Goal: Information Seeking & Learning: Learn about a topic

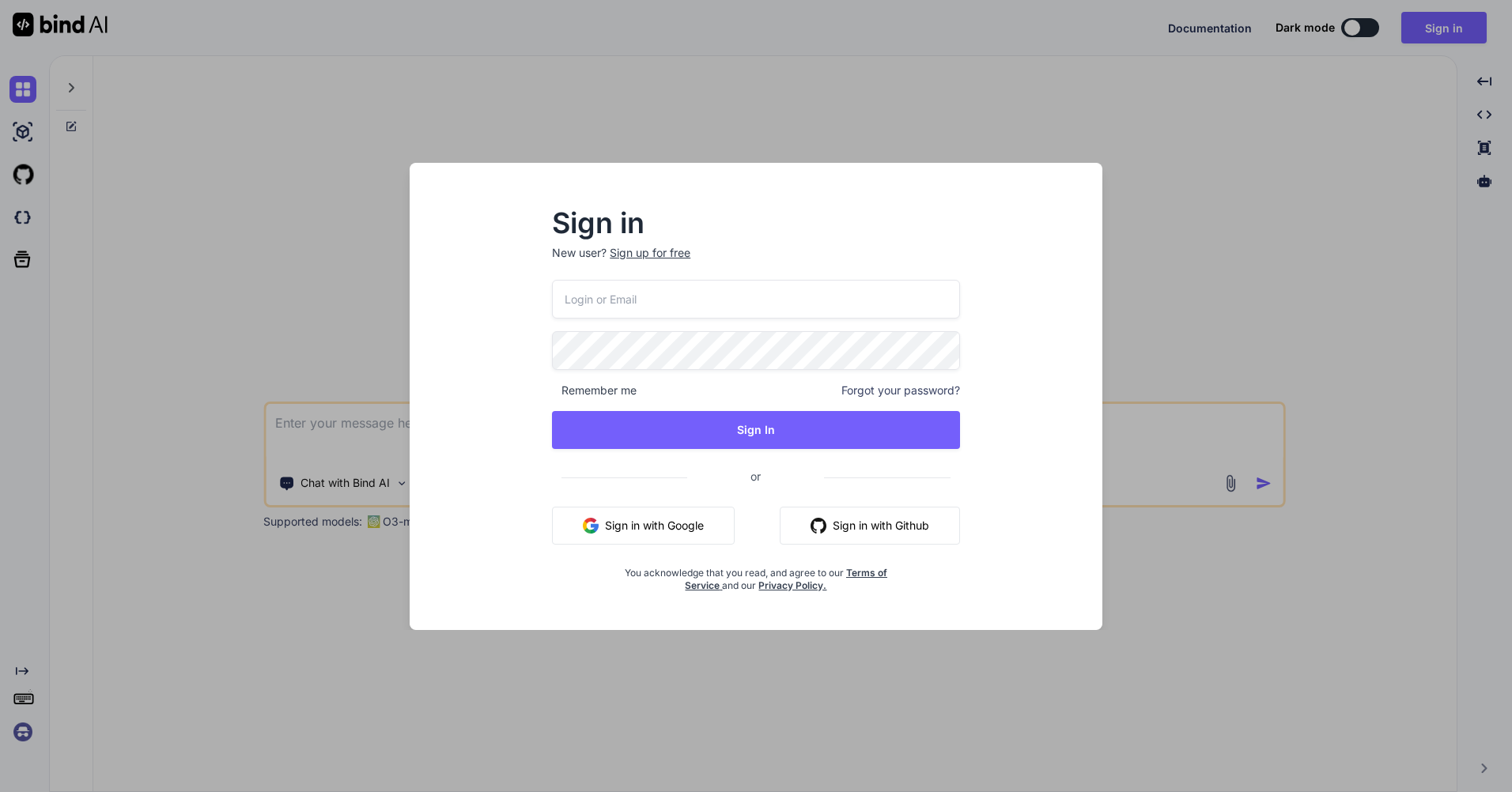
click at [665, 256] on div "Sign up for free" at bounding box center [649, 253] width 80 height 16
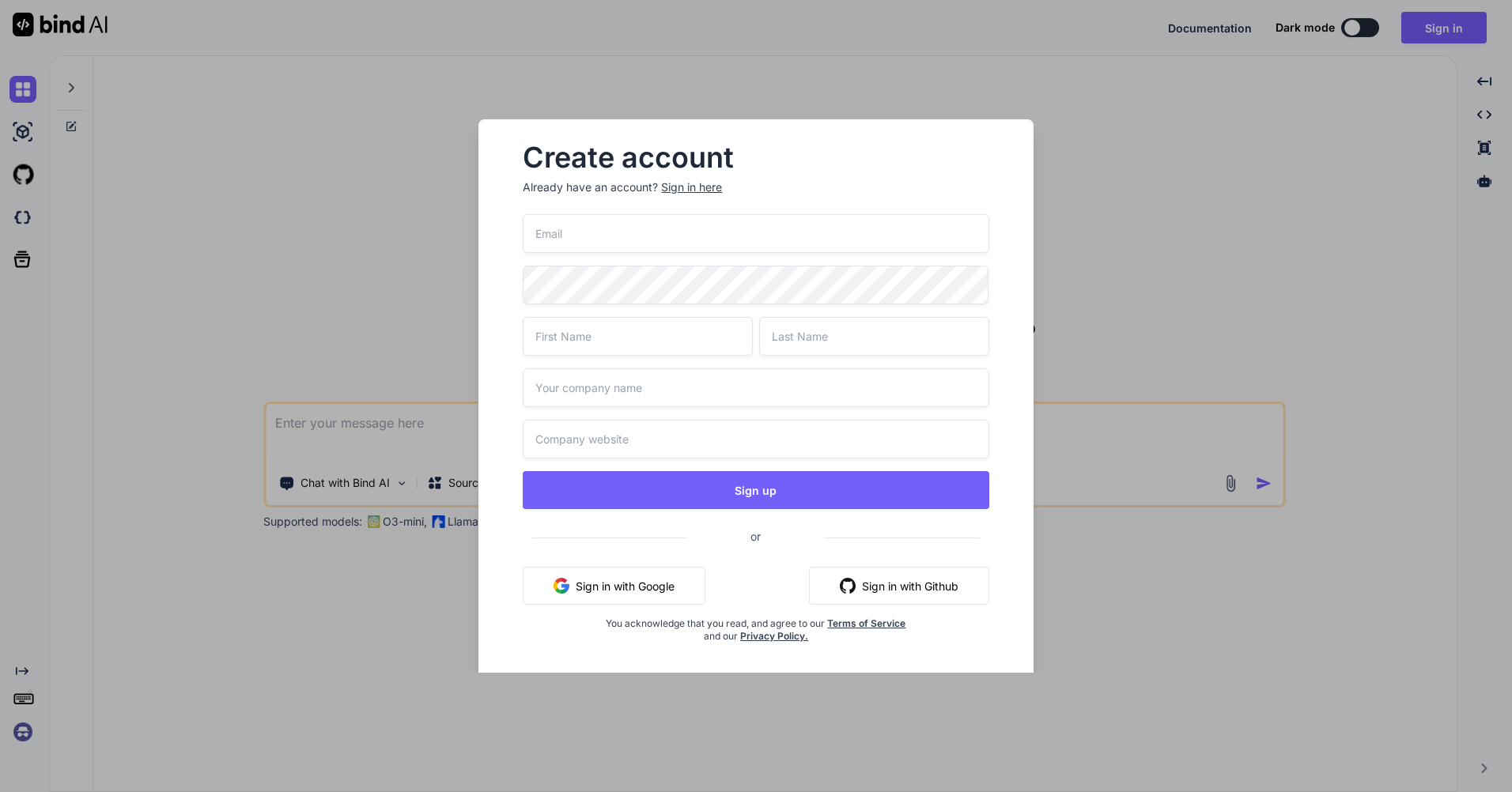
click at [692, 241] on input "email" at bounding box center [756, 233] width 466 height 39
type input "[EMAIL_ADDRESS][DOMAIN_NAME]"
click at [715, 330] on input "text" at bounding box center [637, 336] width 230 height 39
type input "Mravenec"
type input "[PERSON_NAME]"
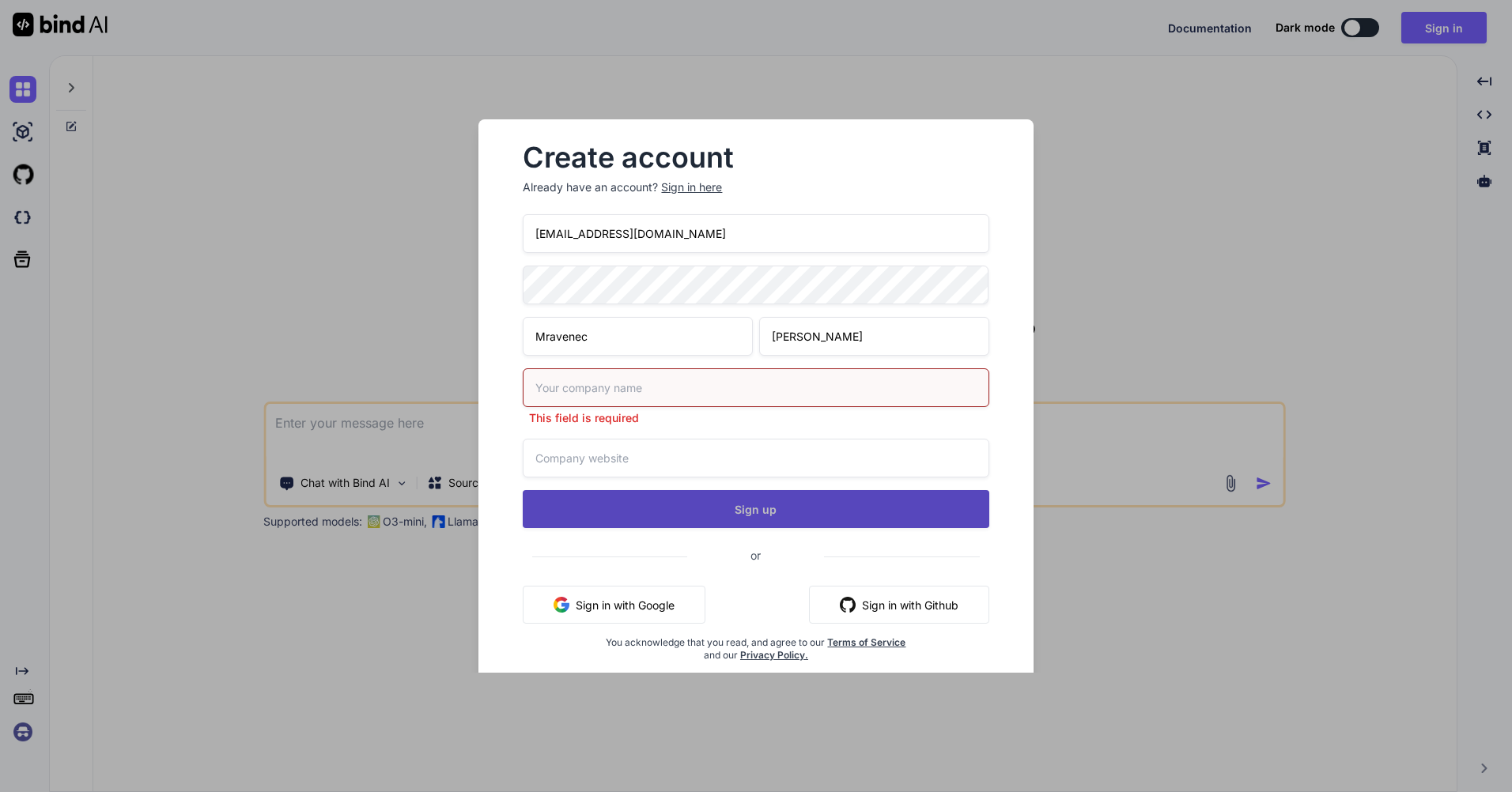
click at [713, 486] on div "[EMAIL_ADDRESS][DOMAIN_NAME] Mravenec [PERSON_NAME] This field is required Sign…" at bounding box center [756, 456] width 466 height 485
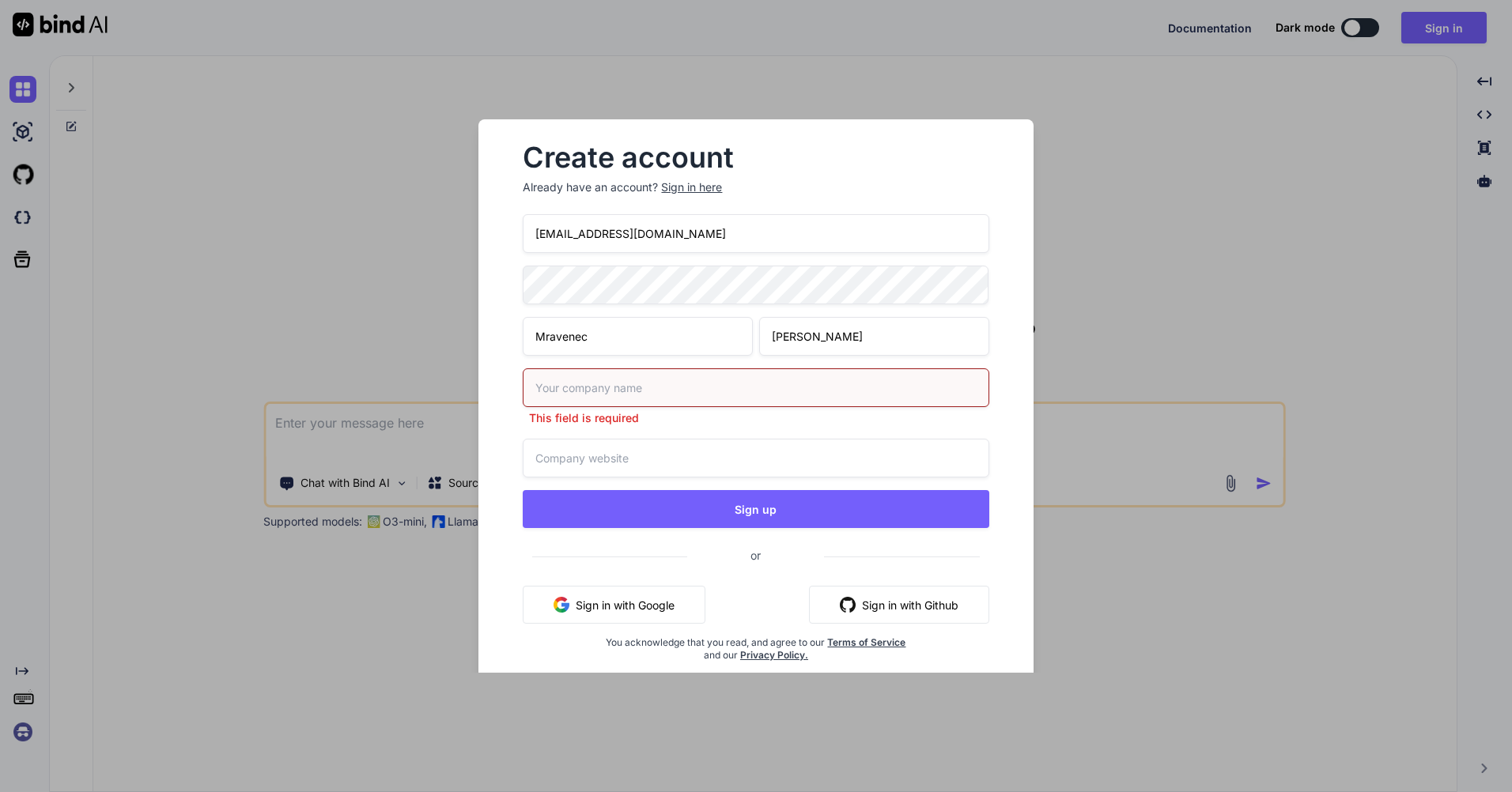
click at [735, 386] on input "text" at bounding box center [756, 387] width 466 height 39
click at [813, 397] on input "Bib-bop" at bounding box center [756, 387] width 466 height 39
type input "B"
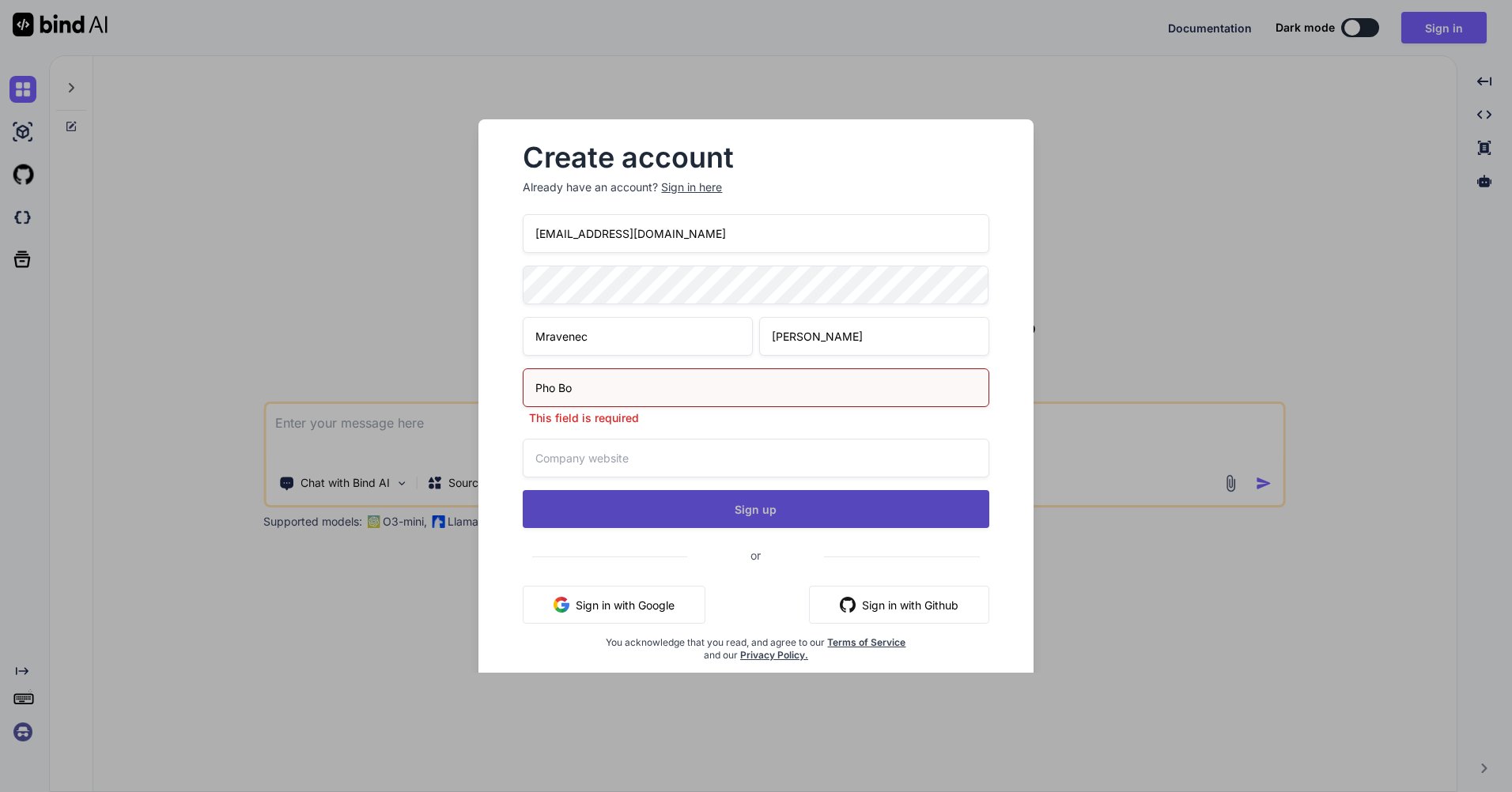
type input "Pho Bo"
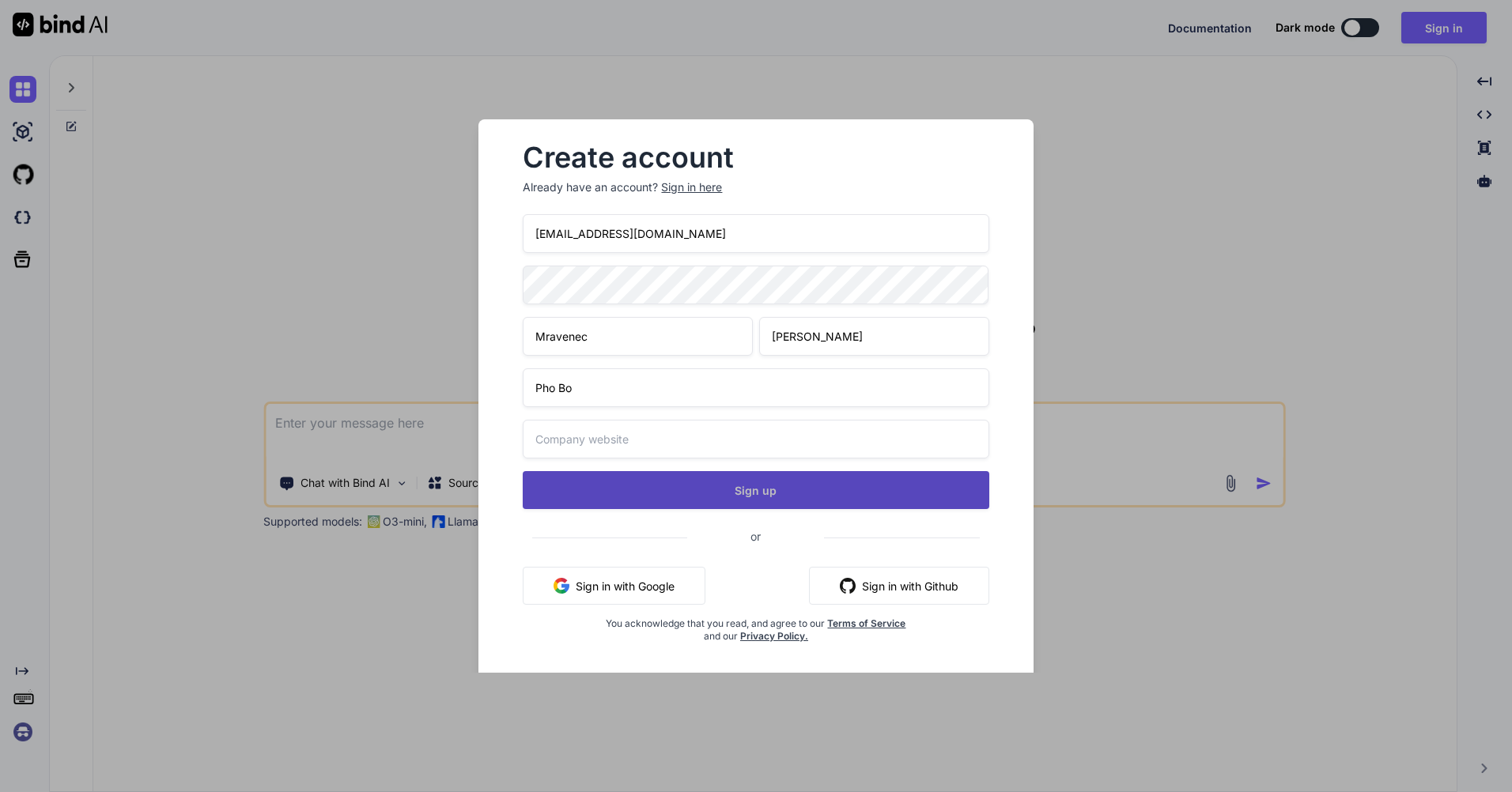
click at [848, 511] on div "[EMAIL_ADDRESS][DOMAIN_NAME] Mravenec Ferda Pho Bo Sign up or Sign in with Goog…" at bounding box center [756, 447] width 466 height 466
click at [853, 491] on button "Sign up" at bounding box center [756, 490] width 466 height 38
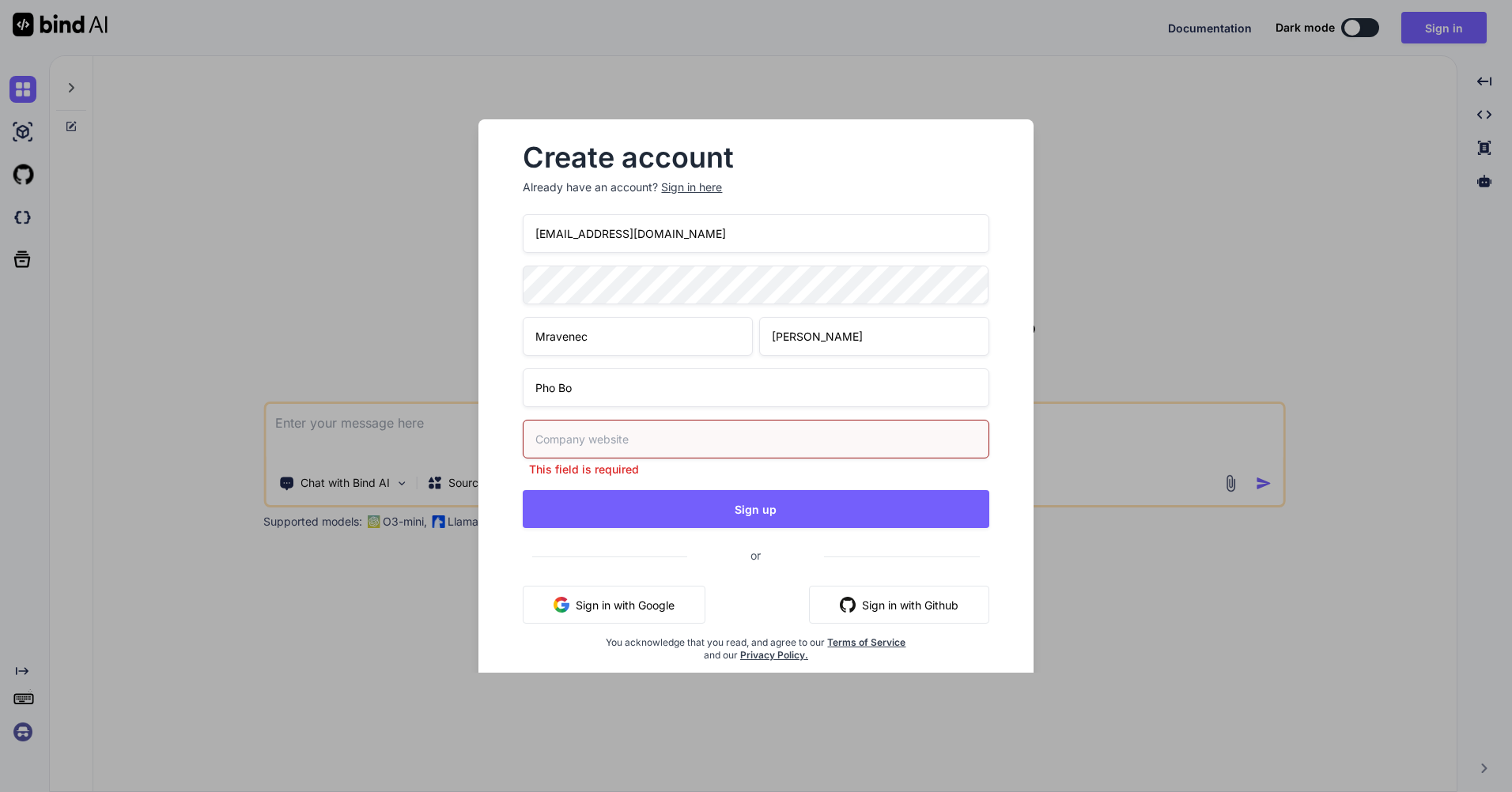
click at [839, 441] on input "text" at bounding box center [756, 438] width 466 height 39
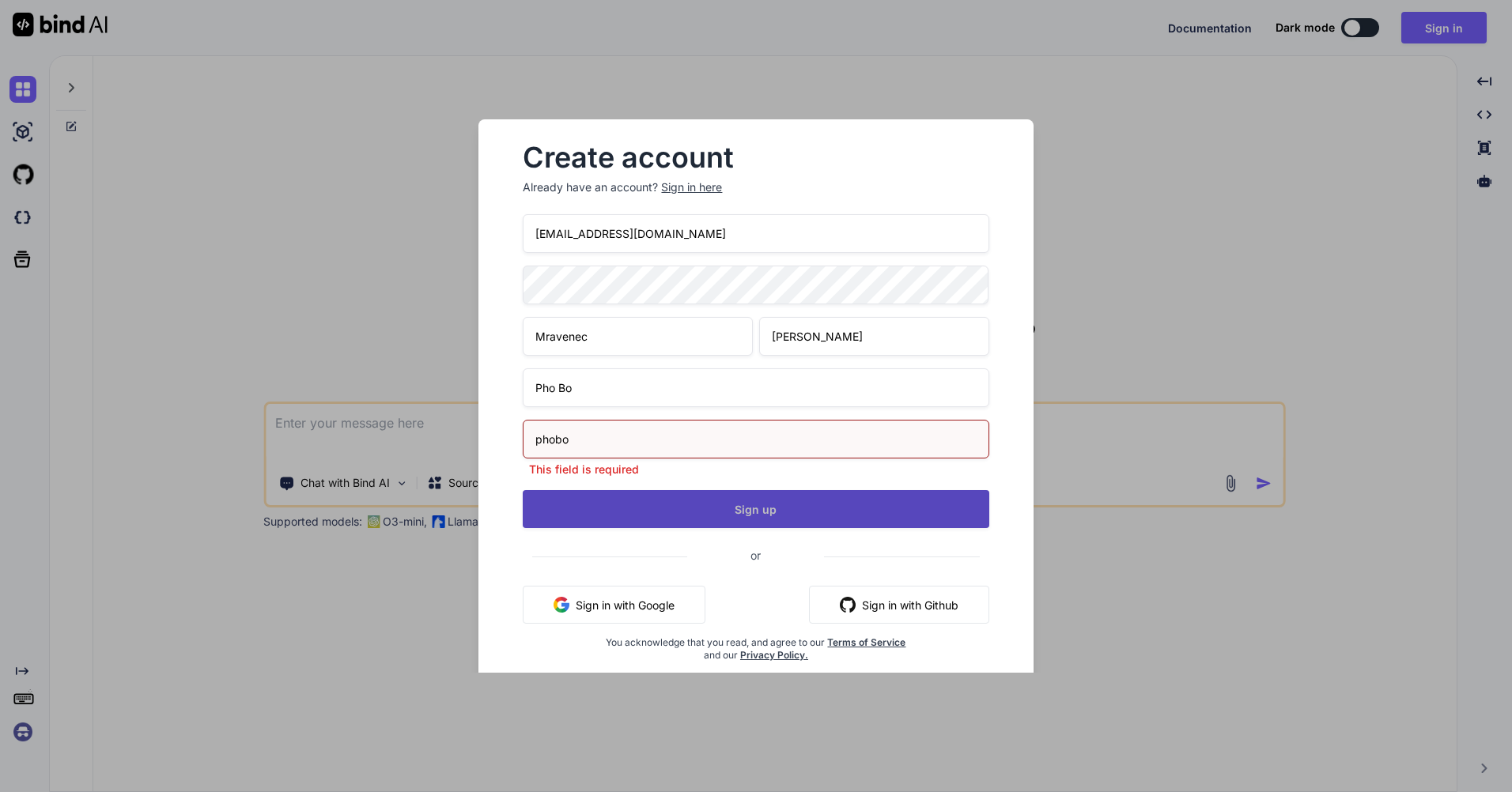
type input "phobo"
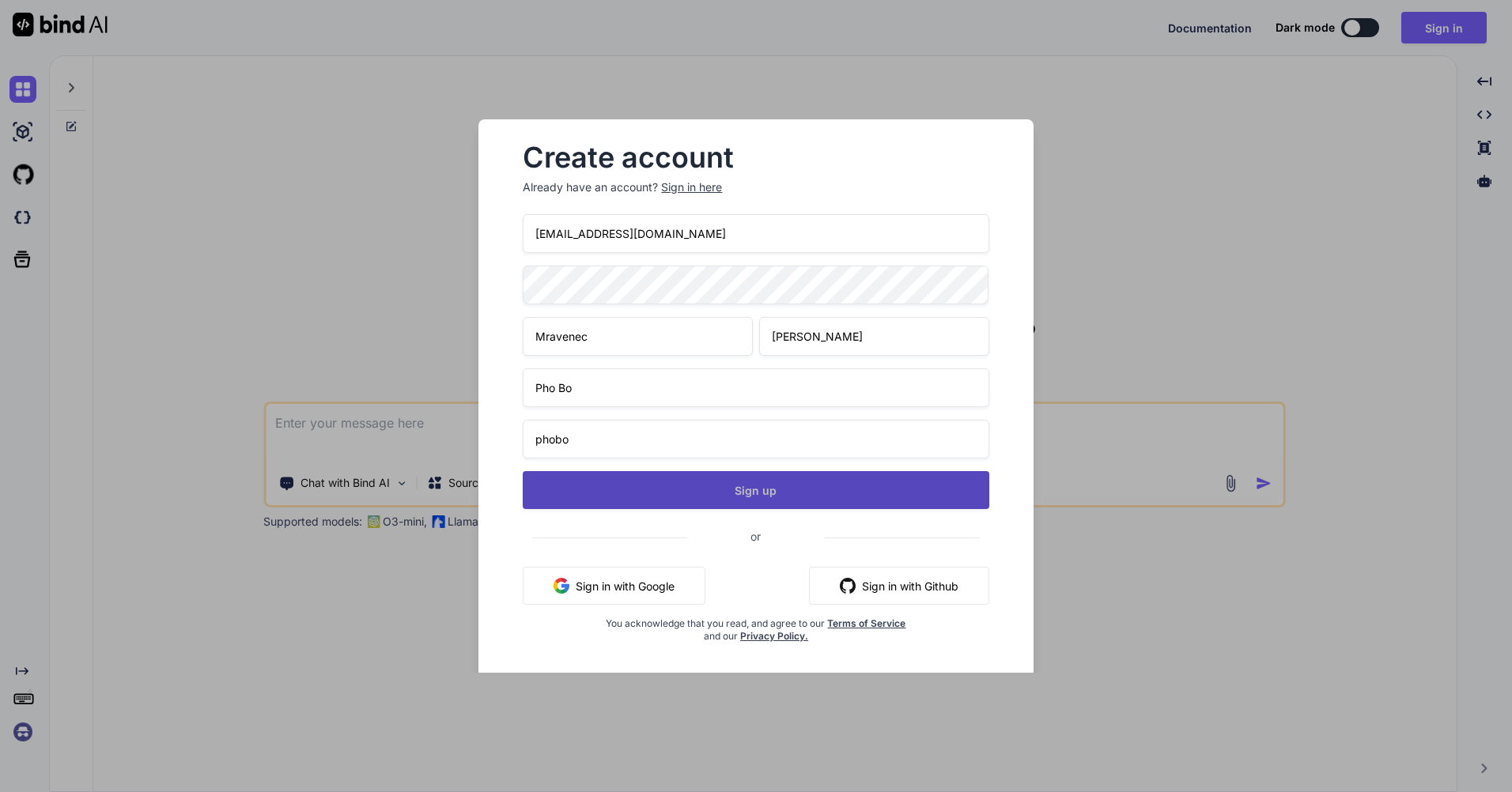
click at [827, 506] on button "Sign up" at bounding box center [756, 490] width 466 height 38
type textarea "x"
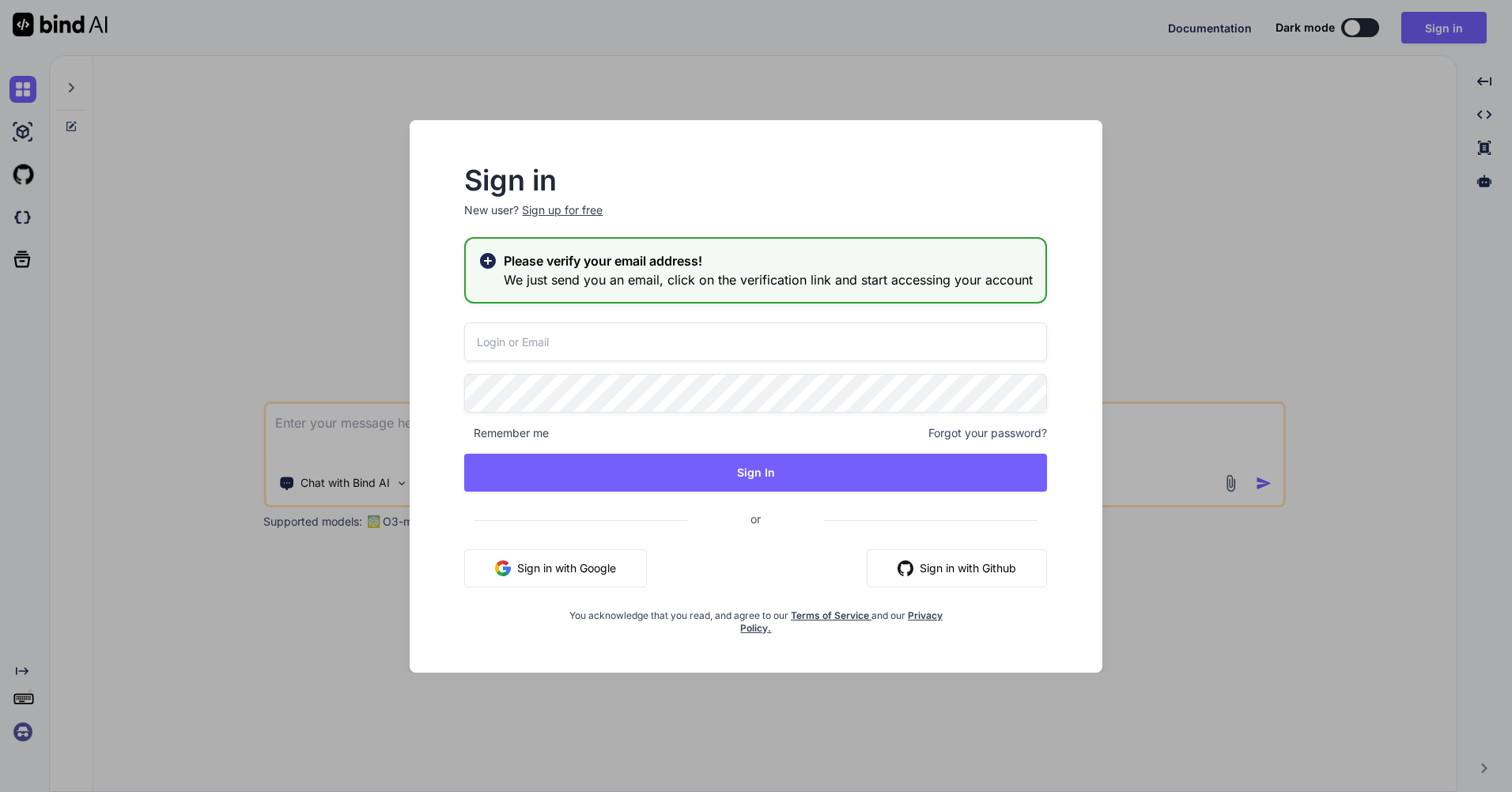
click at [660, 348] on input "email" at bounding box center [756, 342] width 583 height 39
type input "[EMAIL_ADDRESS][DOMAIN_NAME]"
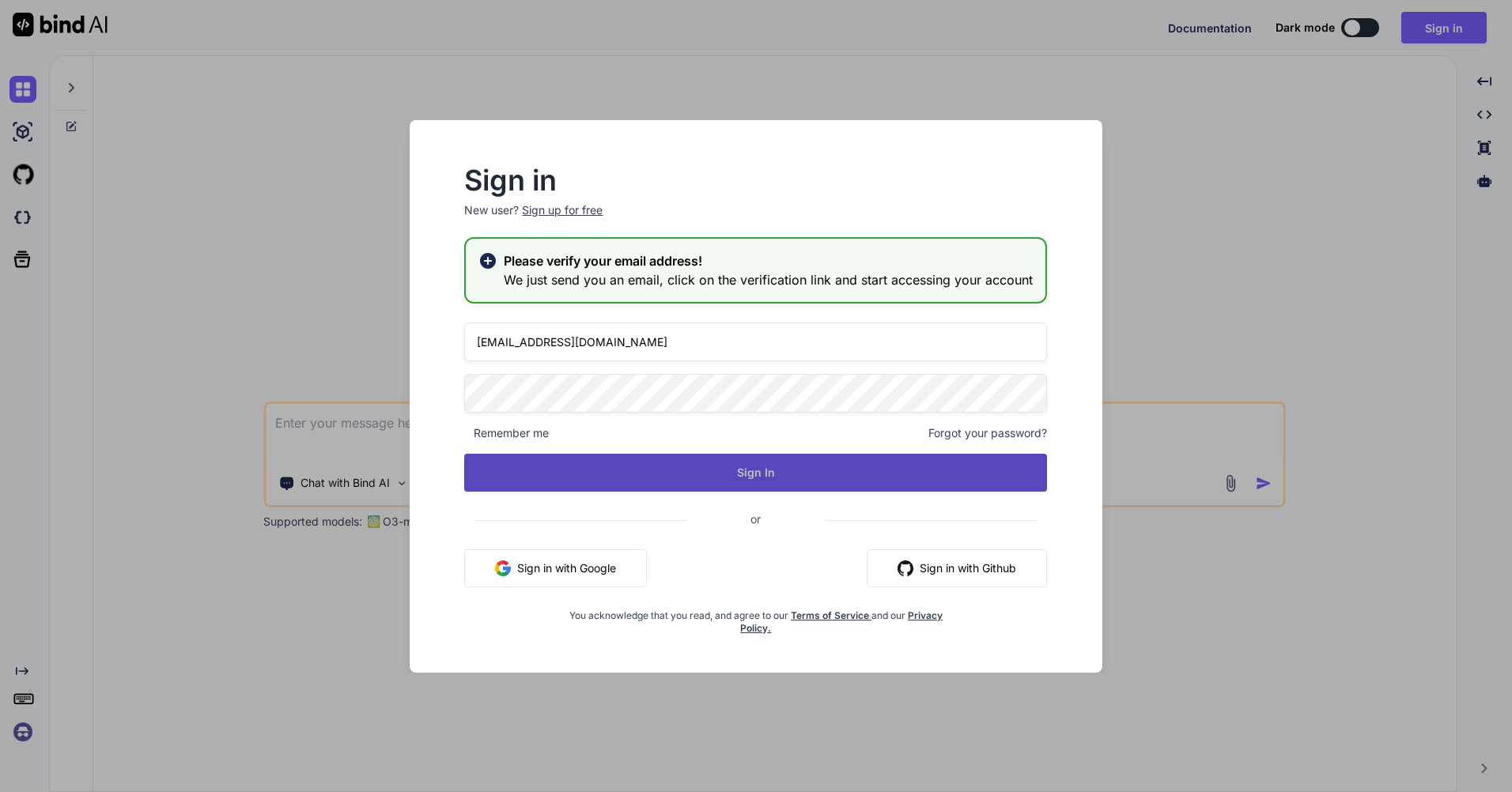
click at [708, 472] on button "Sign In" at bounding box center [756, 472] width 583 height 38
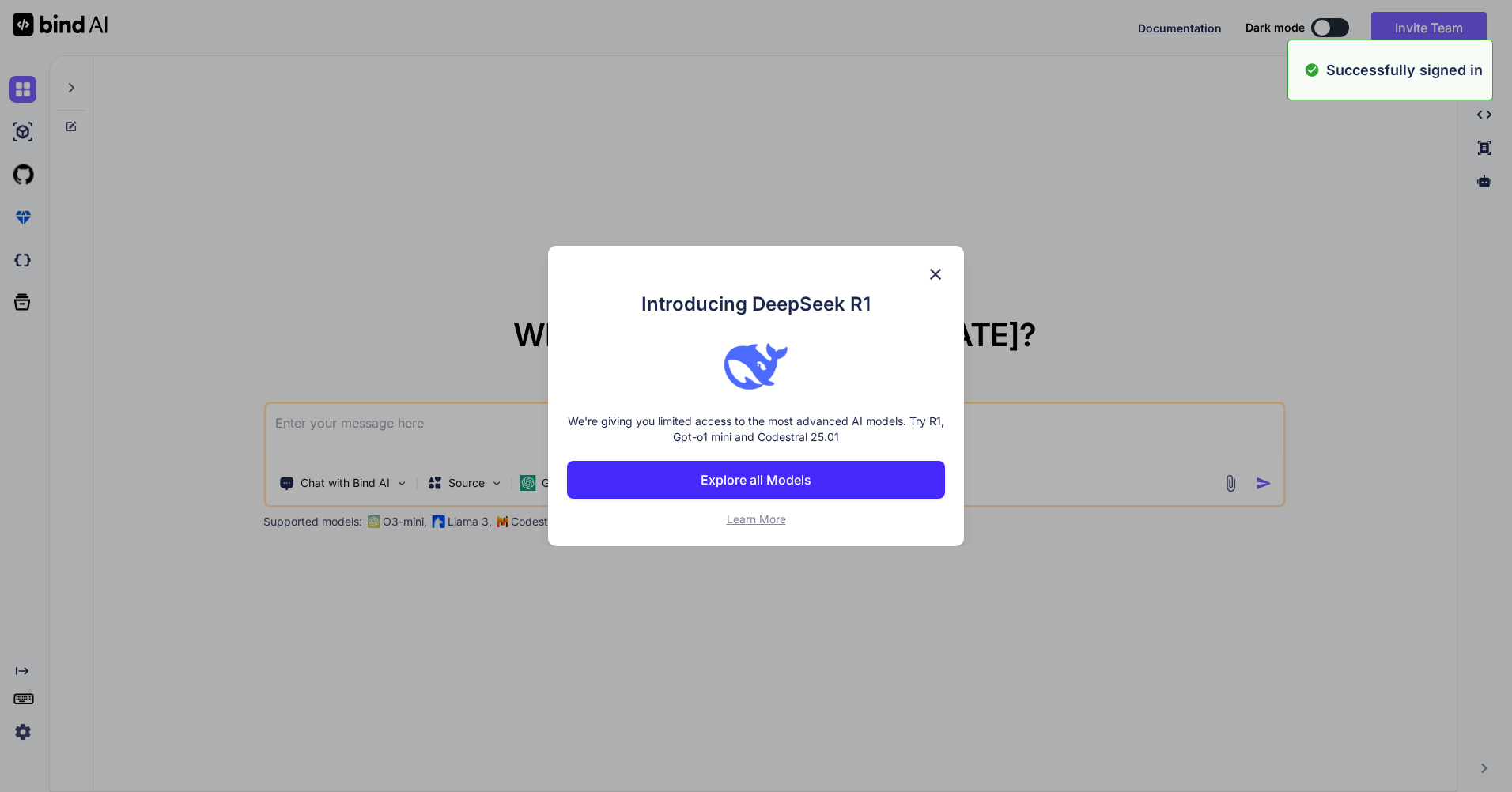
type textarea "x"
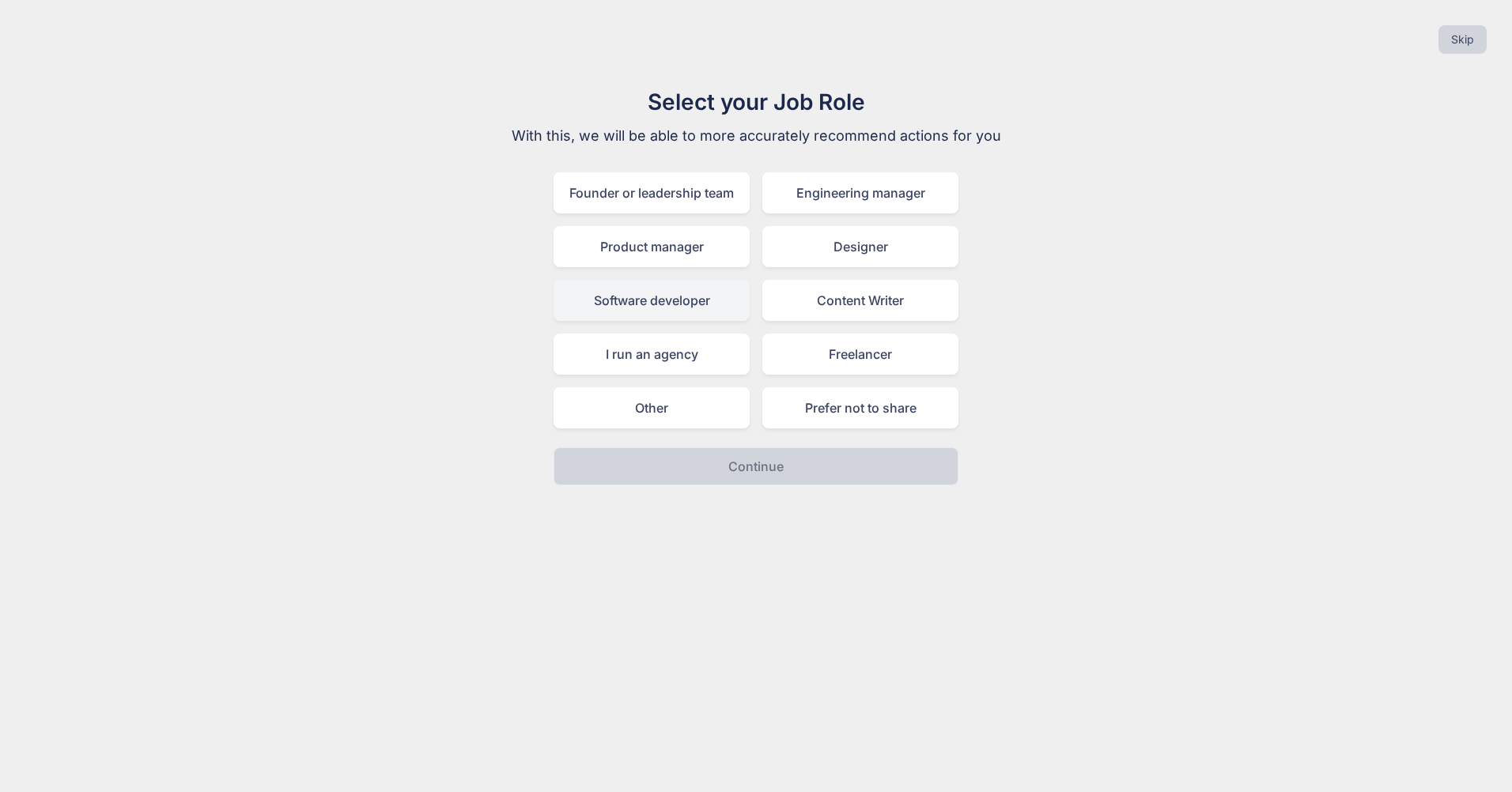
click at [679, 313] on div "Software developer" at bounding box center [651, 300] width 196 height 41
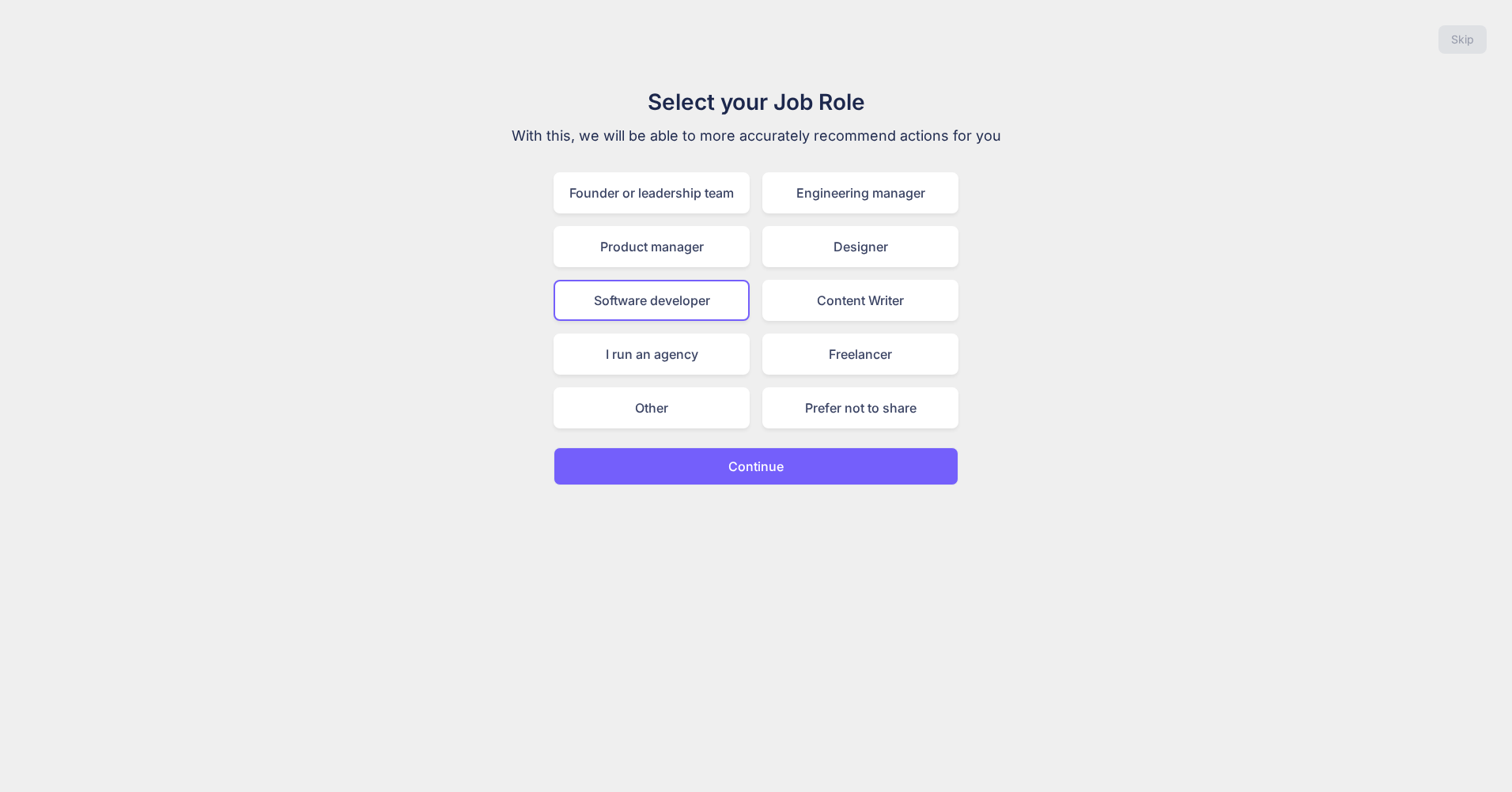
click at [702, 456] on button "Continue" at bounding box center [756, 466] width 405 height 38
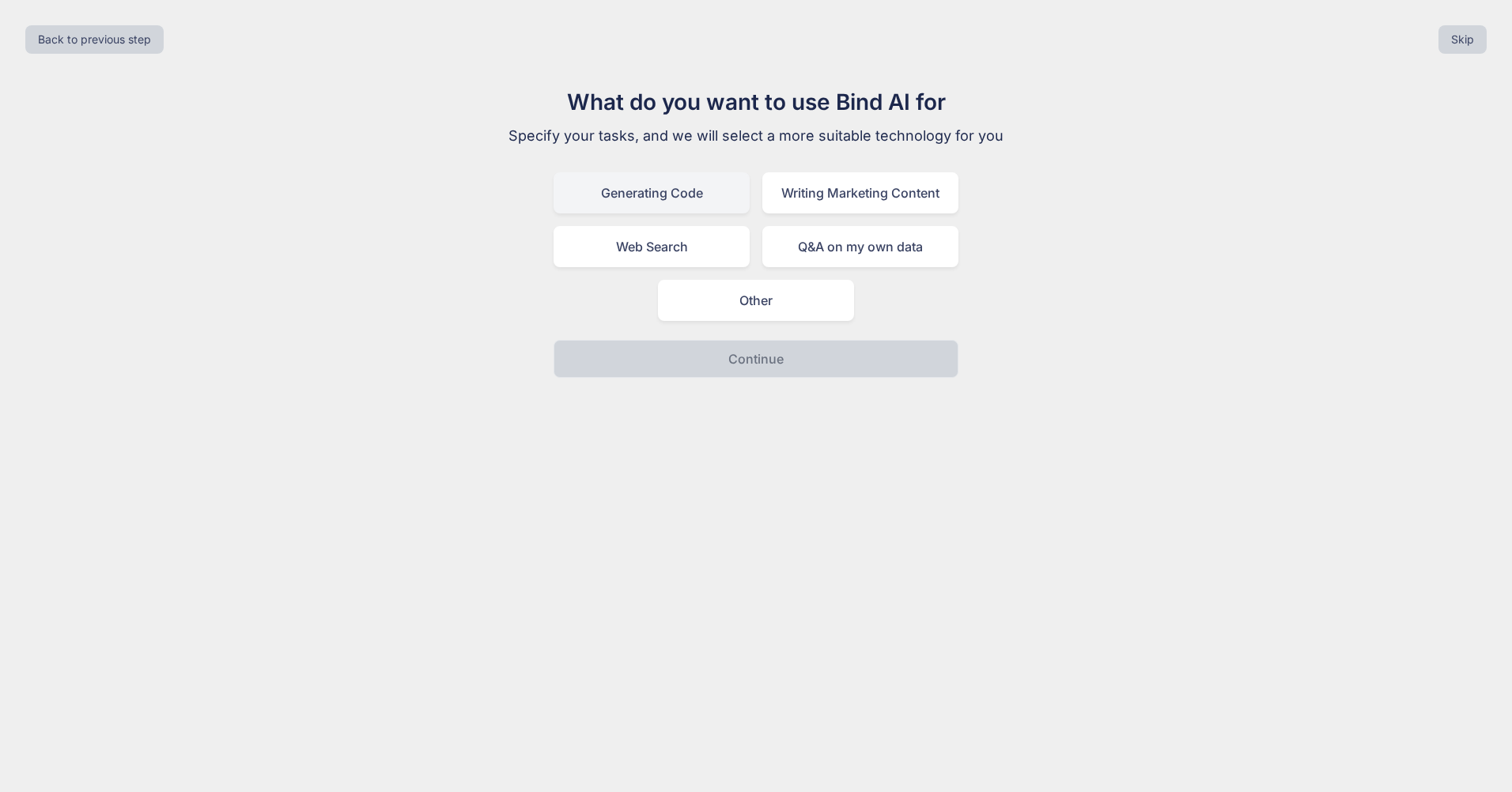
click at [677, 202] on div "Generating Code" at bounding box center [651, 192] width 196 height 41
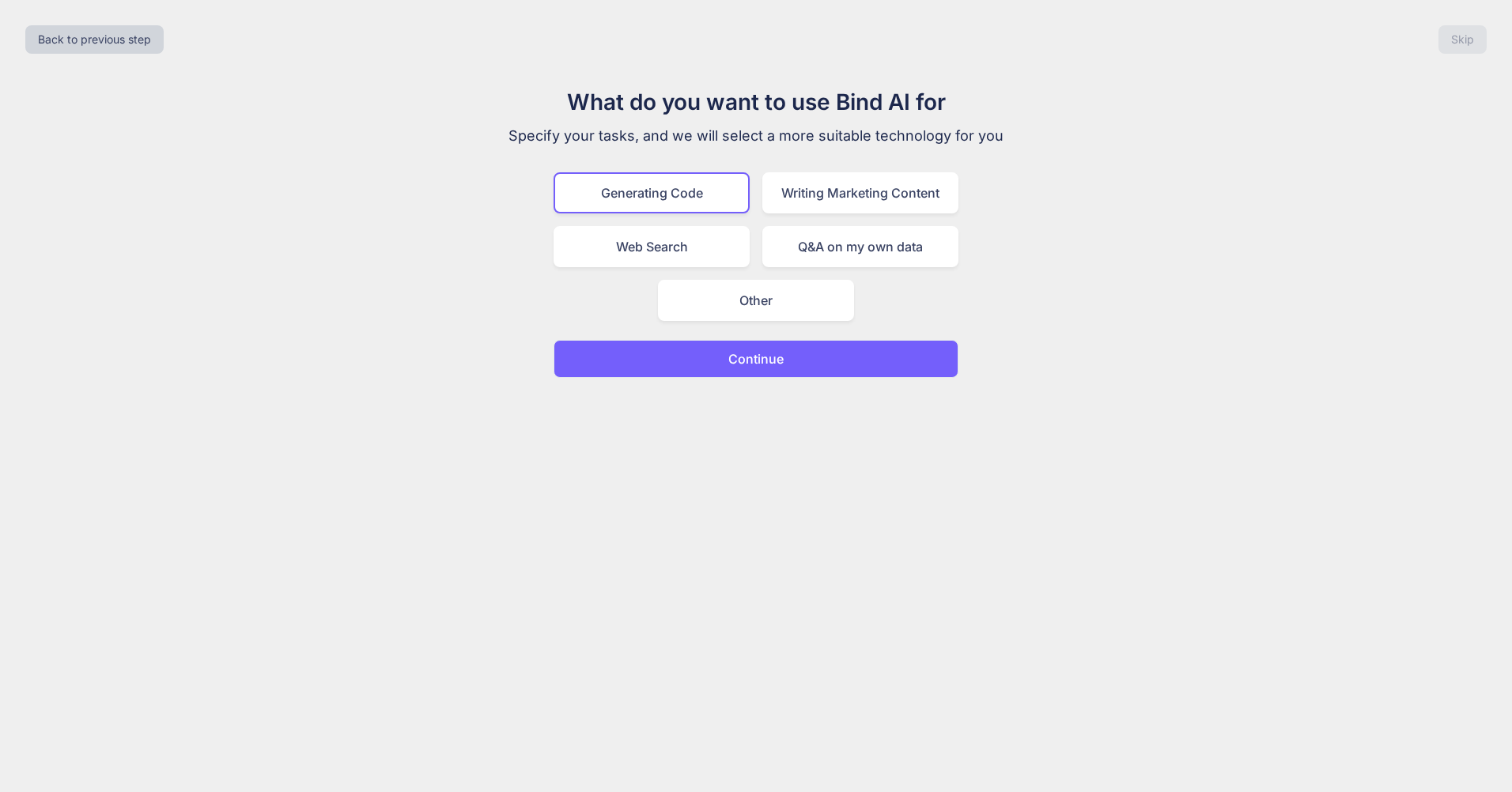
click at [712, 352] on button "Continue" at bounding box center [756, 359] width 405 height 38
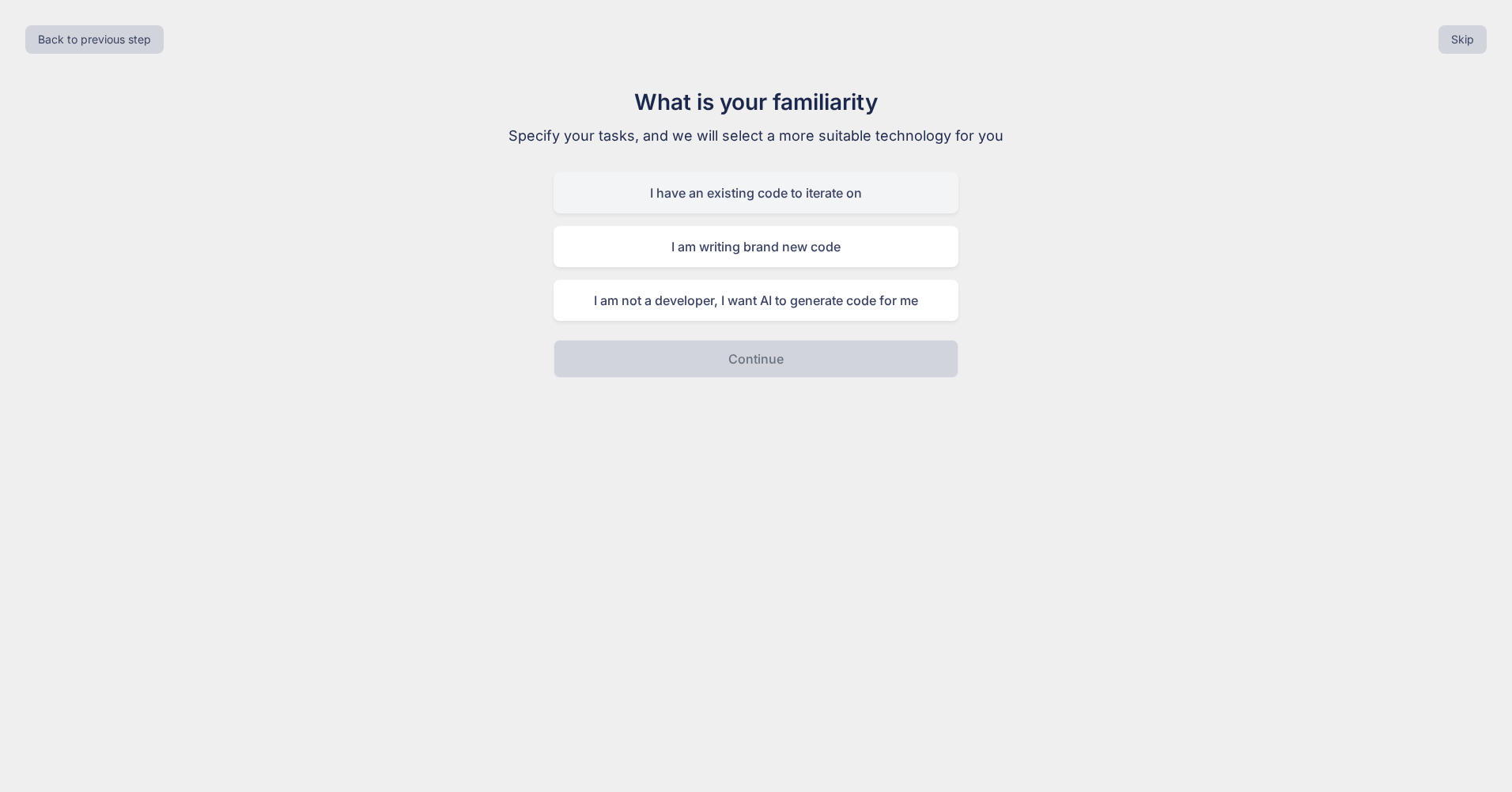
click at [782, 194] on div "I have an existing code to iterate on" at bounding box center [756, 192] width 405 height 41
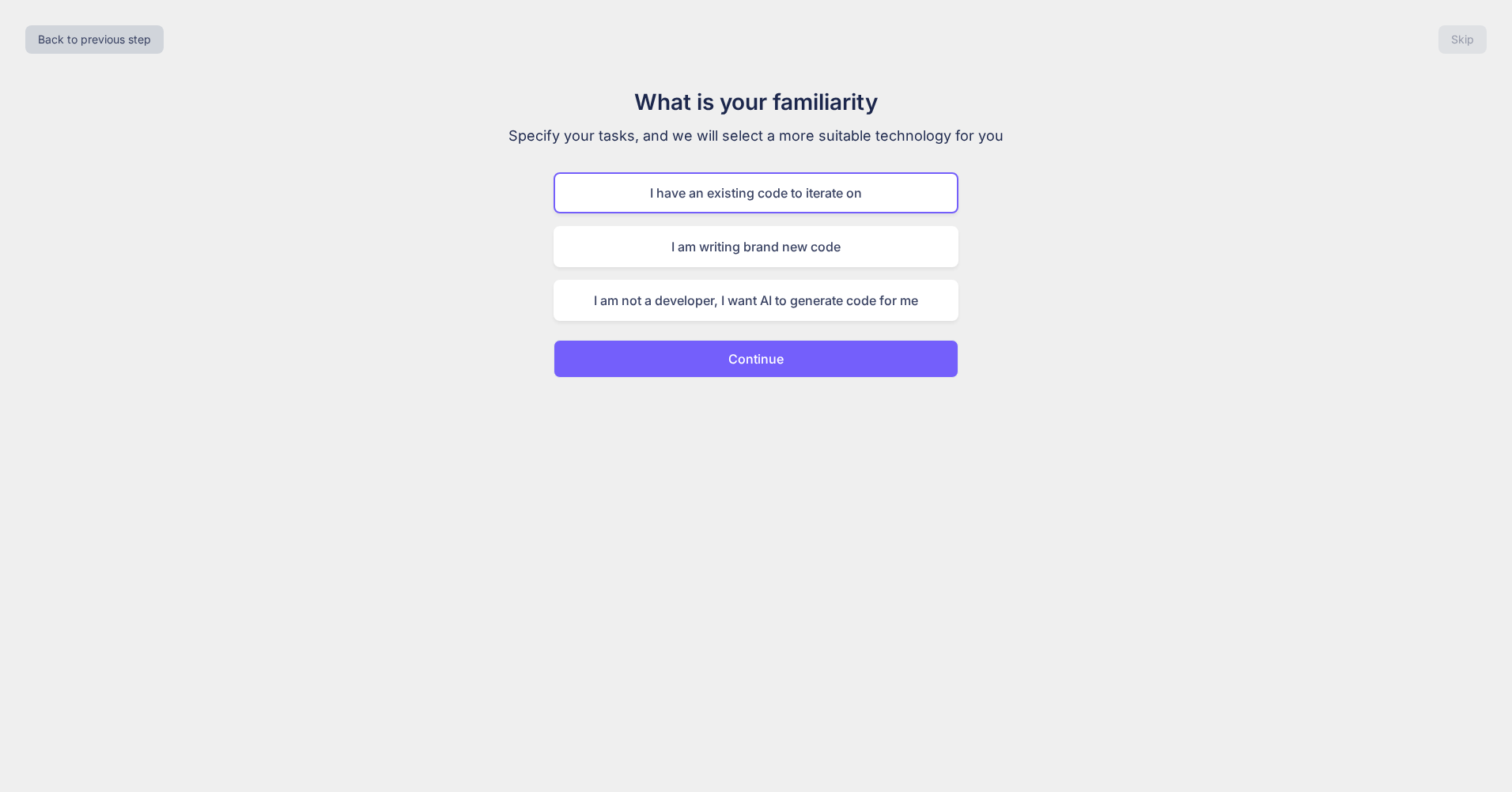
click at [756, 355] on p "Continue" at bounding box center [756, 359] width 55 height 19
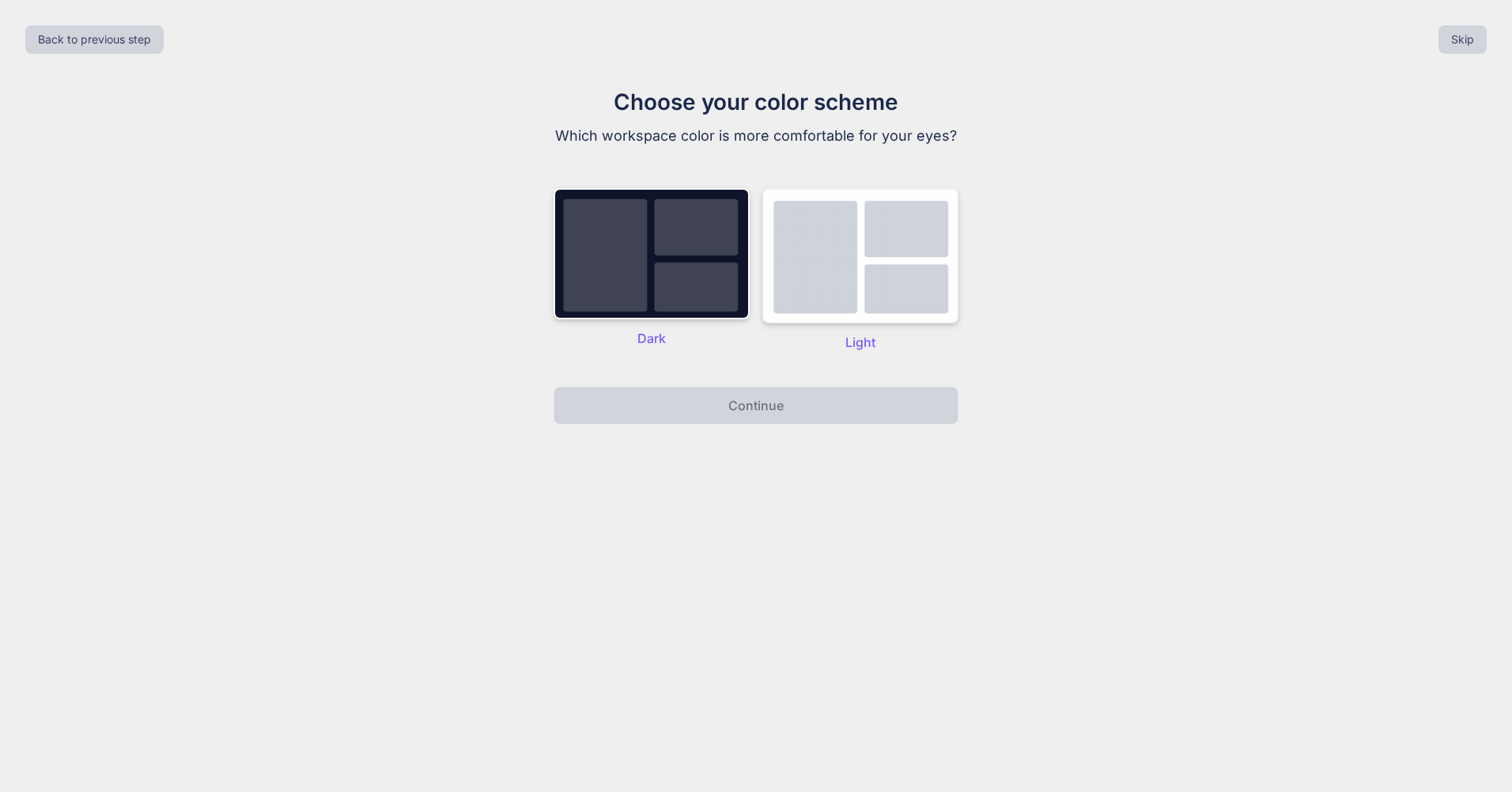
click at [810, 293] on img at bounding box center [860, 255] width 196 height 135
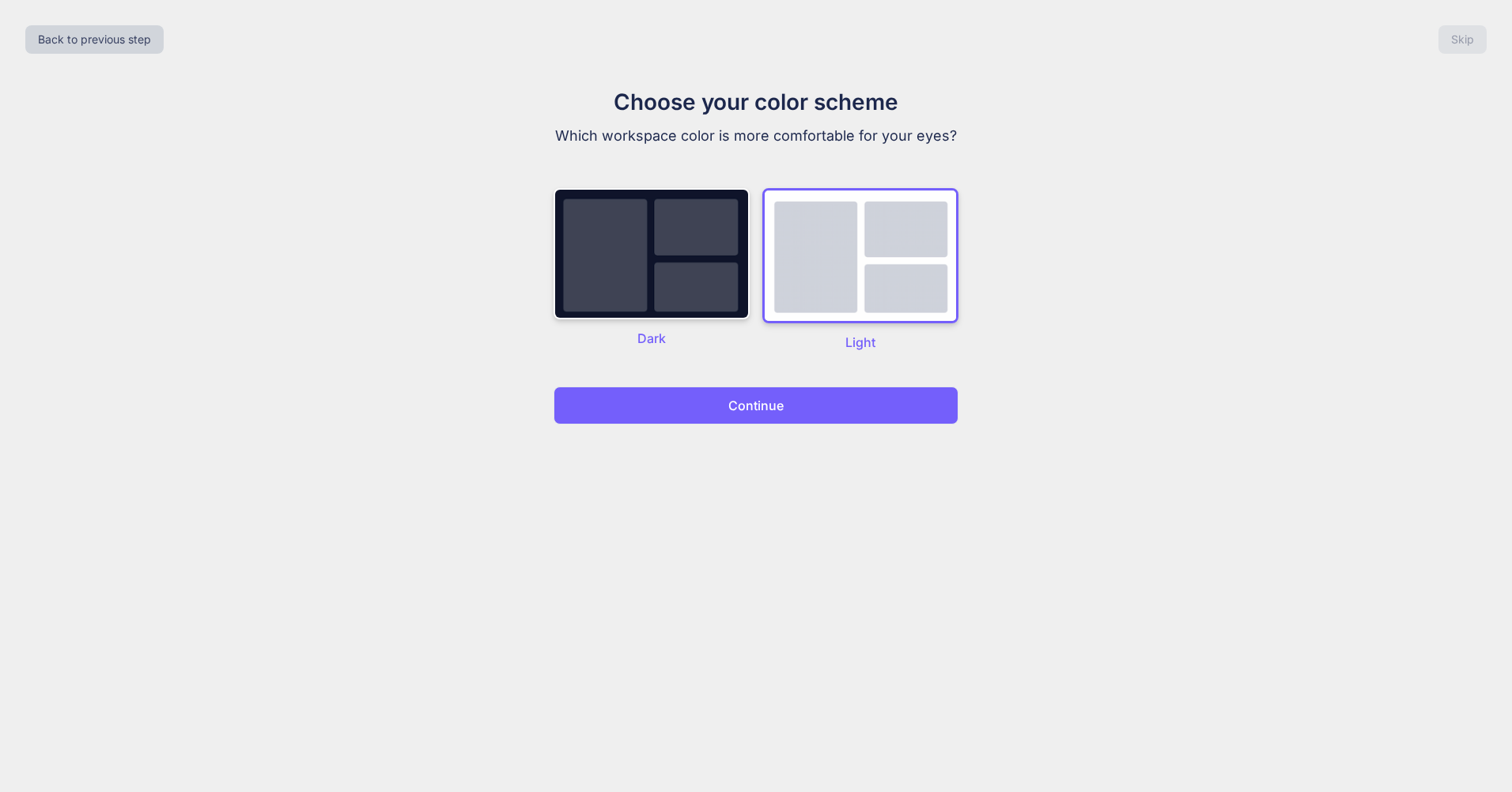
click at [774, 409] on p "Continue" at bounding box center [756, 405] width 55 height 19
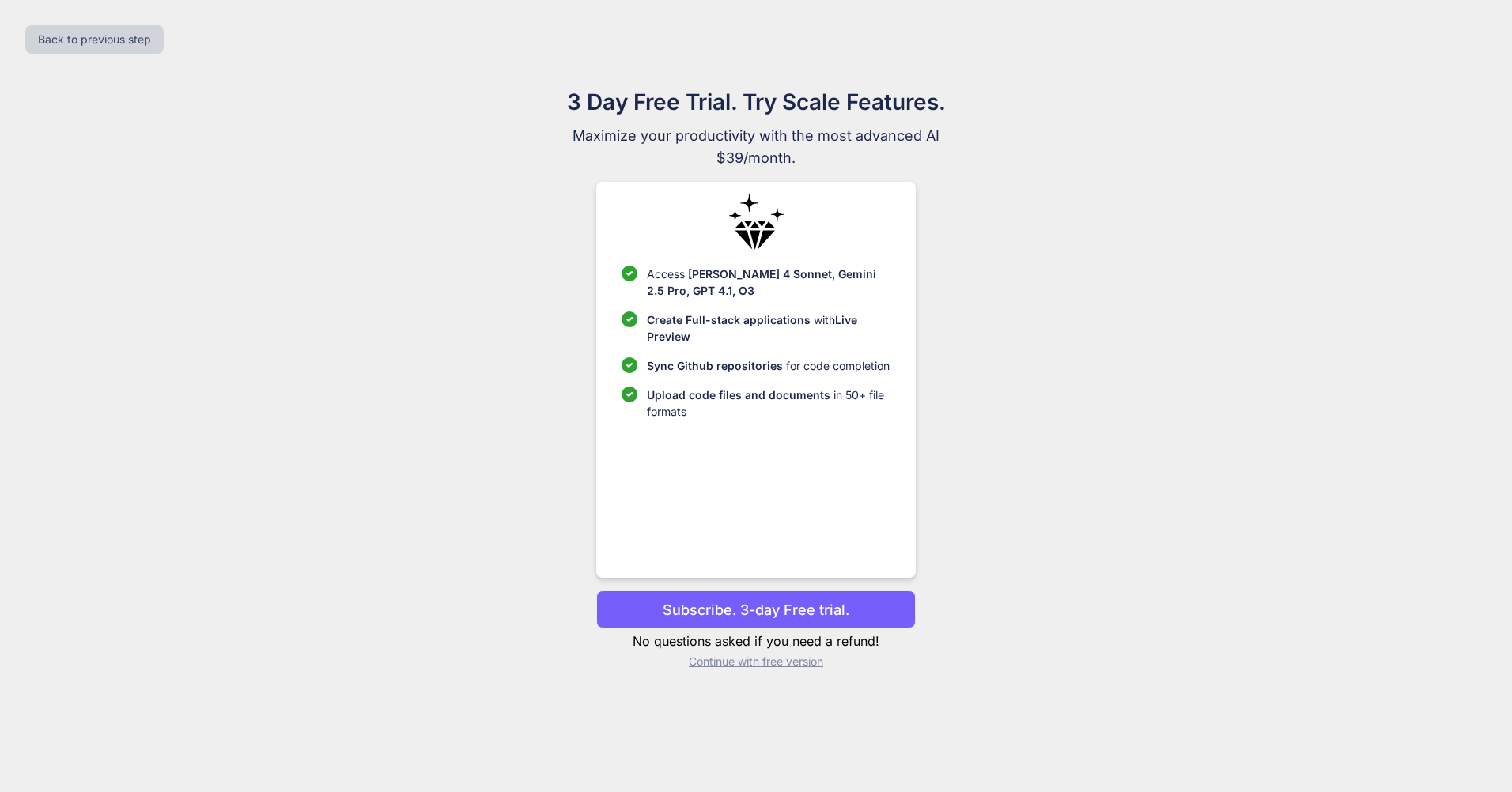
click at [746, 664] on p "Continue with free version" at bounding box center [756, 661] width 319 height 16
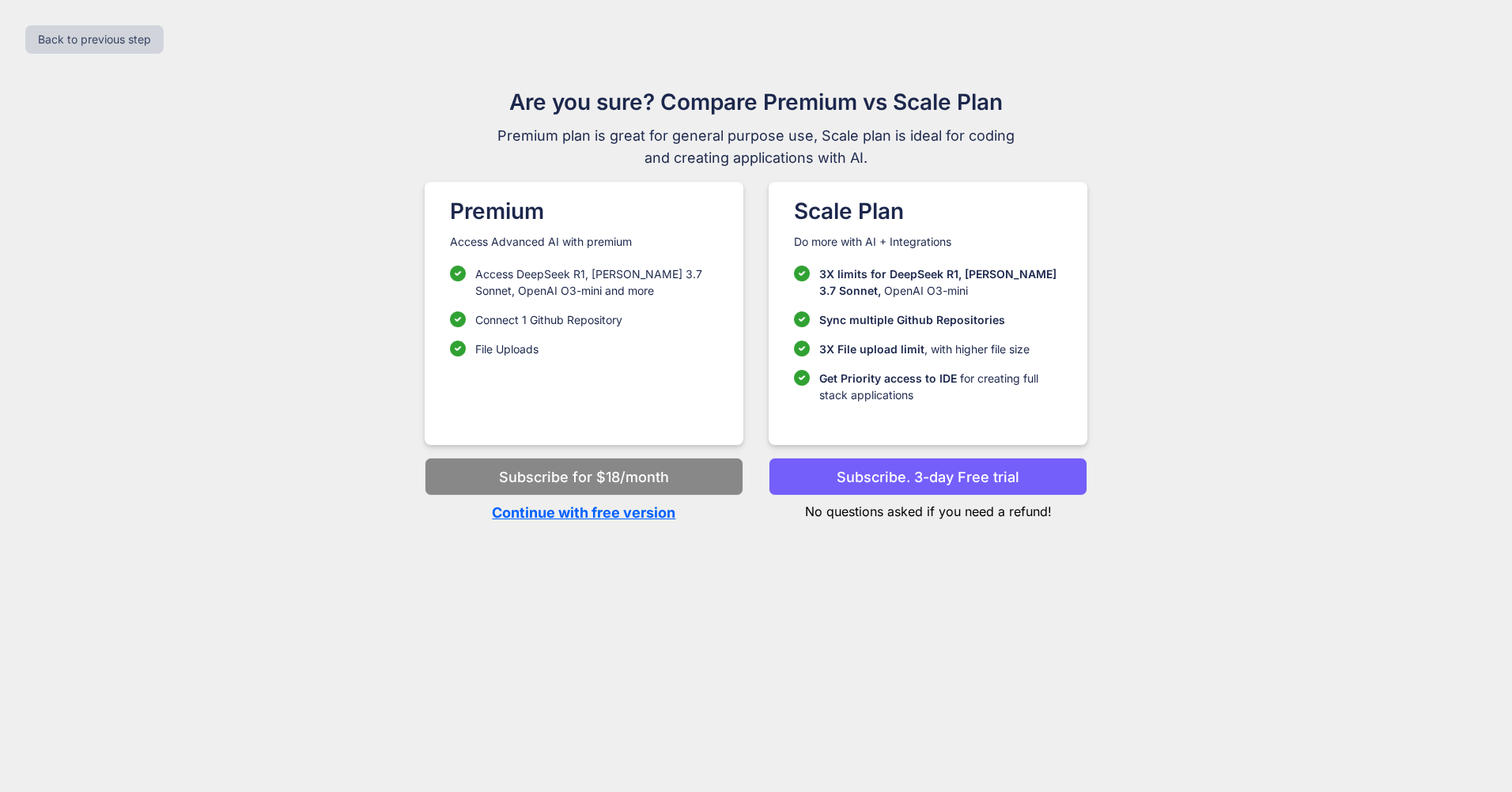
click at [584, 519] on p "Continue with free version" at bounding box center [584, 512] width 319 height 22
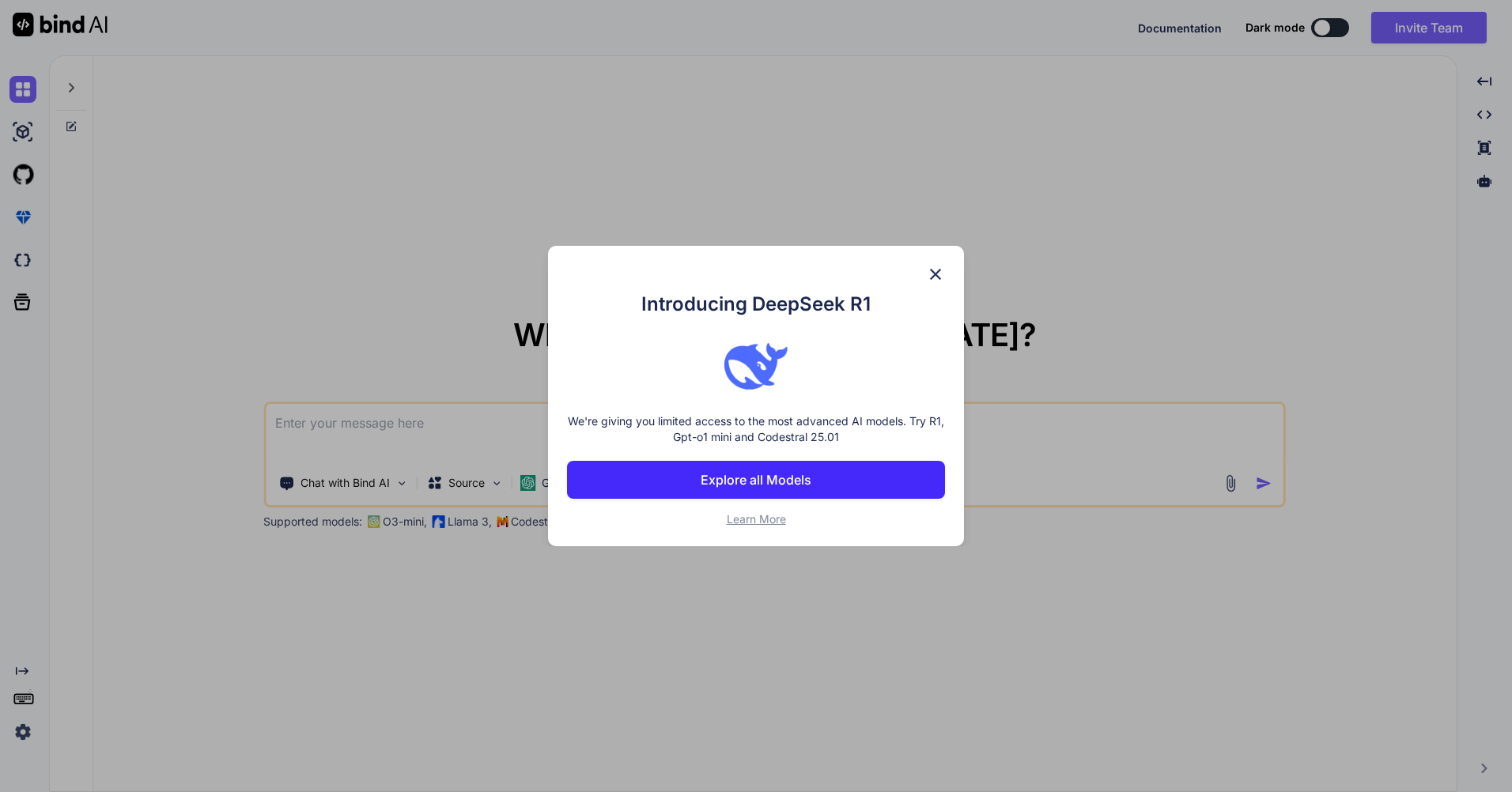
click at [686, 484] on button "Explore all Models" at bounding box center [756, 480] width 378 height 38
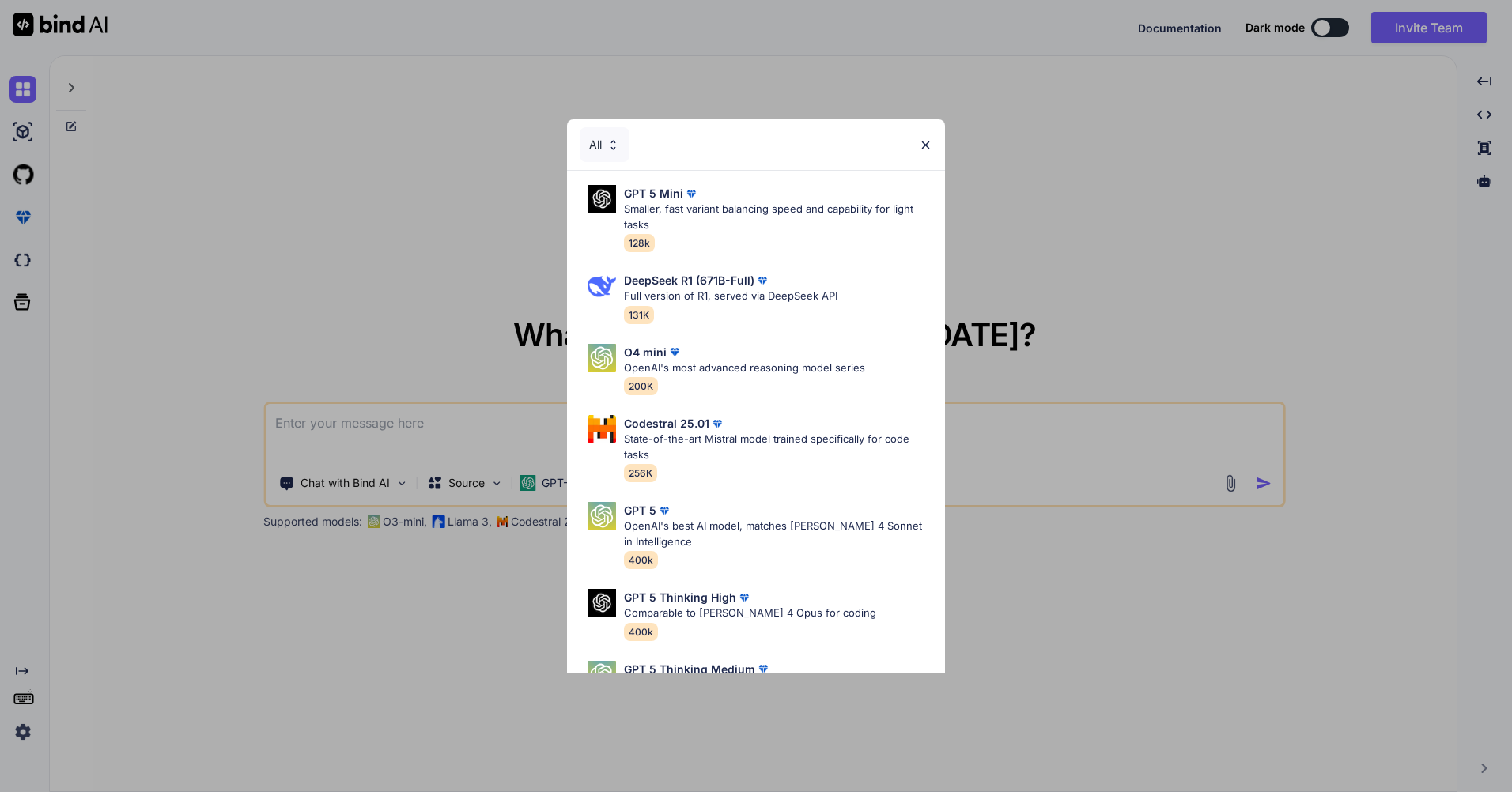
click at [919, 149] on img at bounding box center [926, 145] width 13 height 13
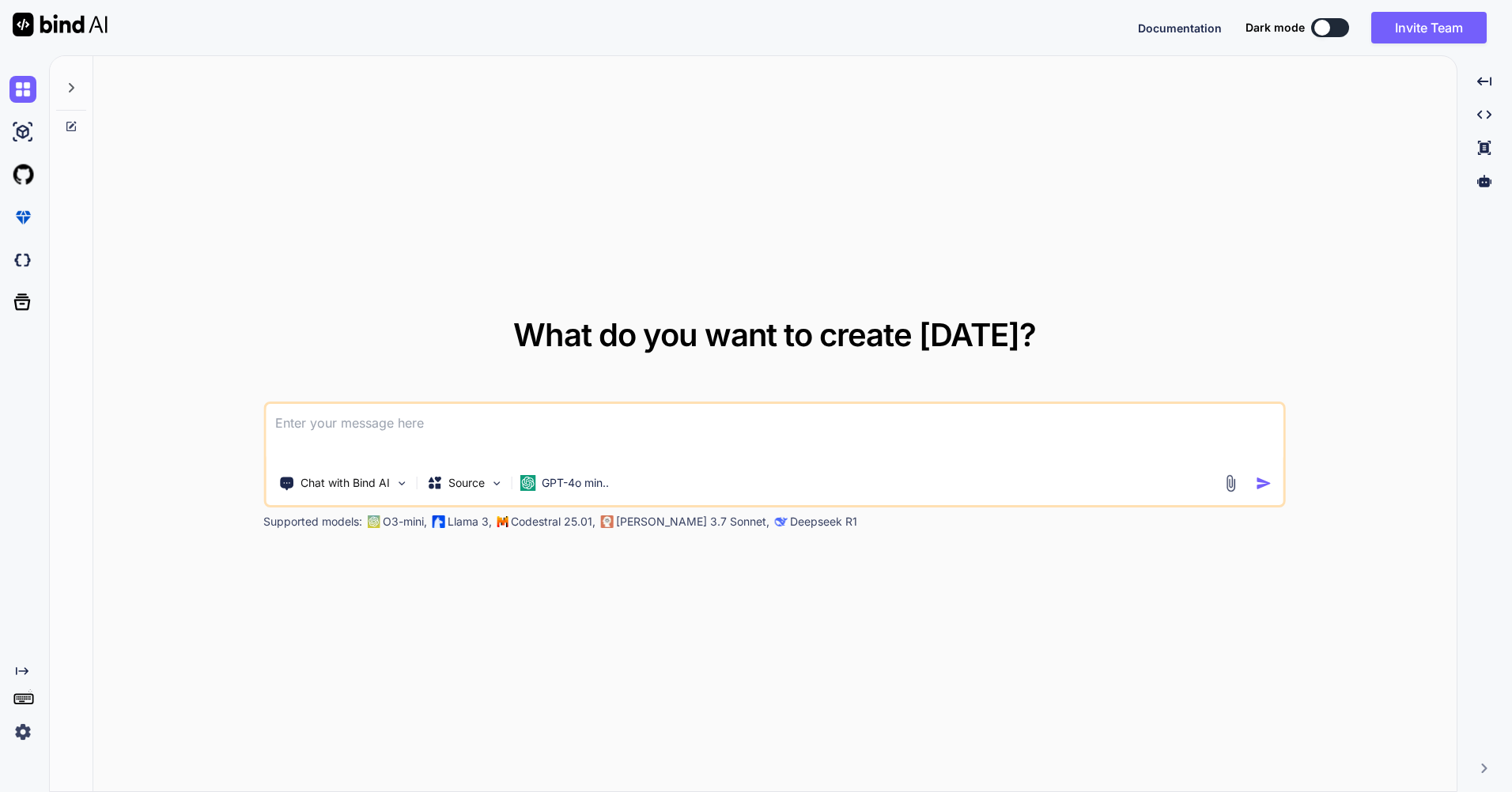
click at [746, 445] on textarea at bounding box center [774, 433] width 1018 height 59
click at [409, 482] on div "Chat with Bind AI" at bounding box center [343, 483] width 142 height 31
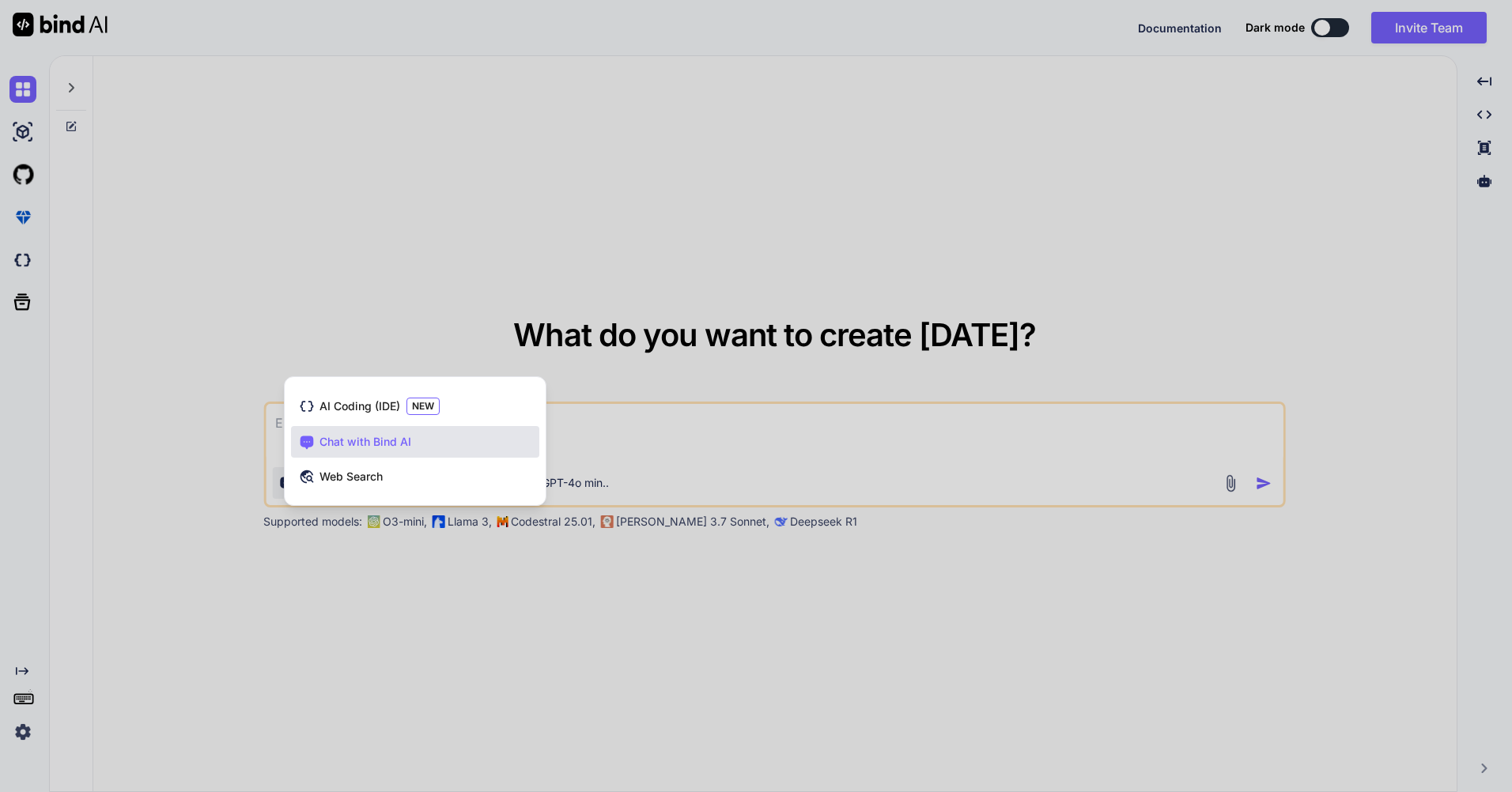
click at [805, 412] on div at bounding box center [756, 396] width 1512 height 792
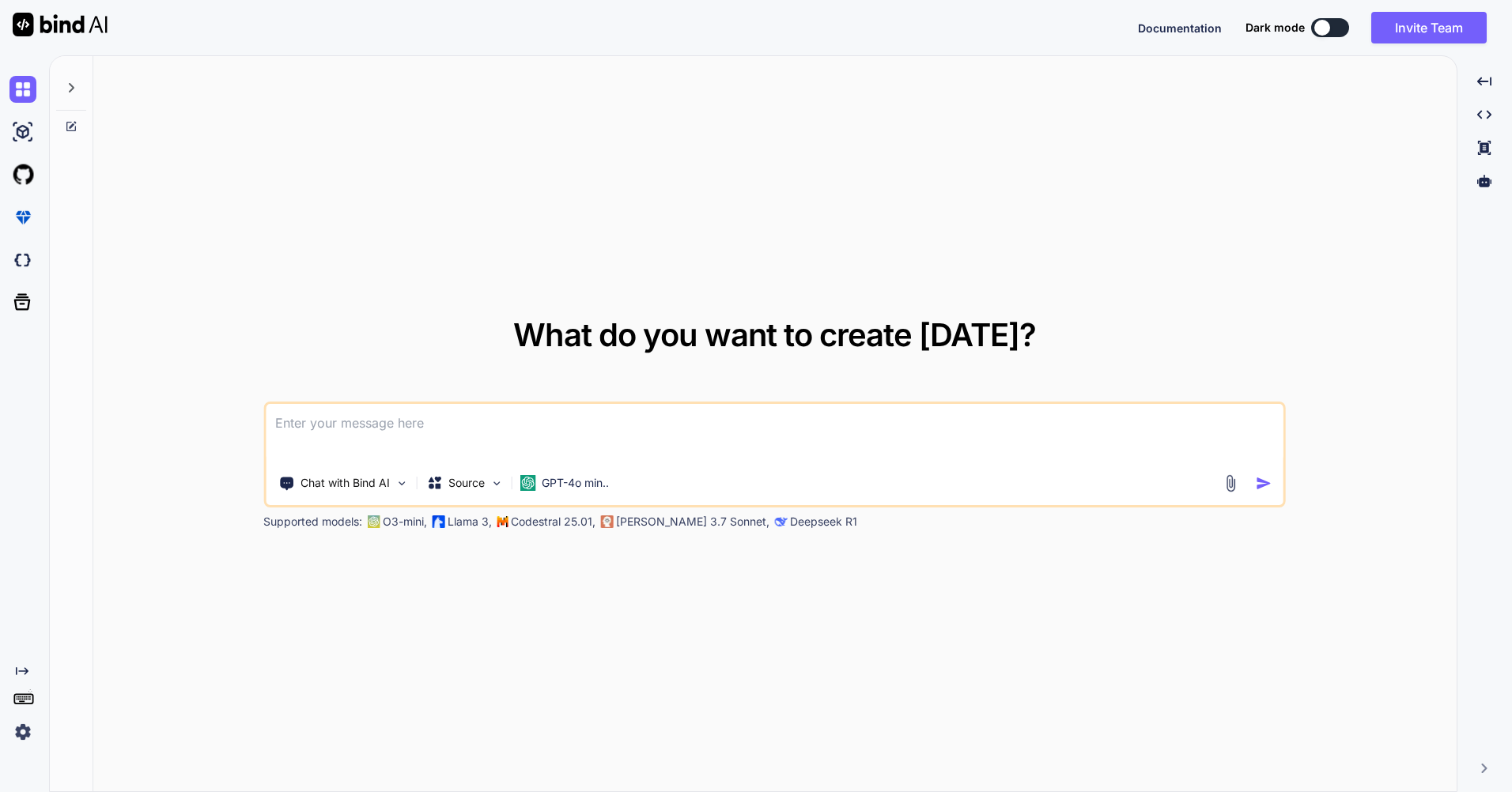
click at [805, 412] on textarea at bounding box center [774, 433] width 1018 height 59
click at [502, 486] on img at bounding box center [496, 484] width 13 height 13
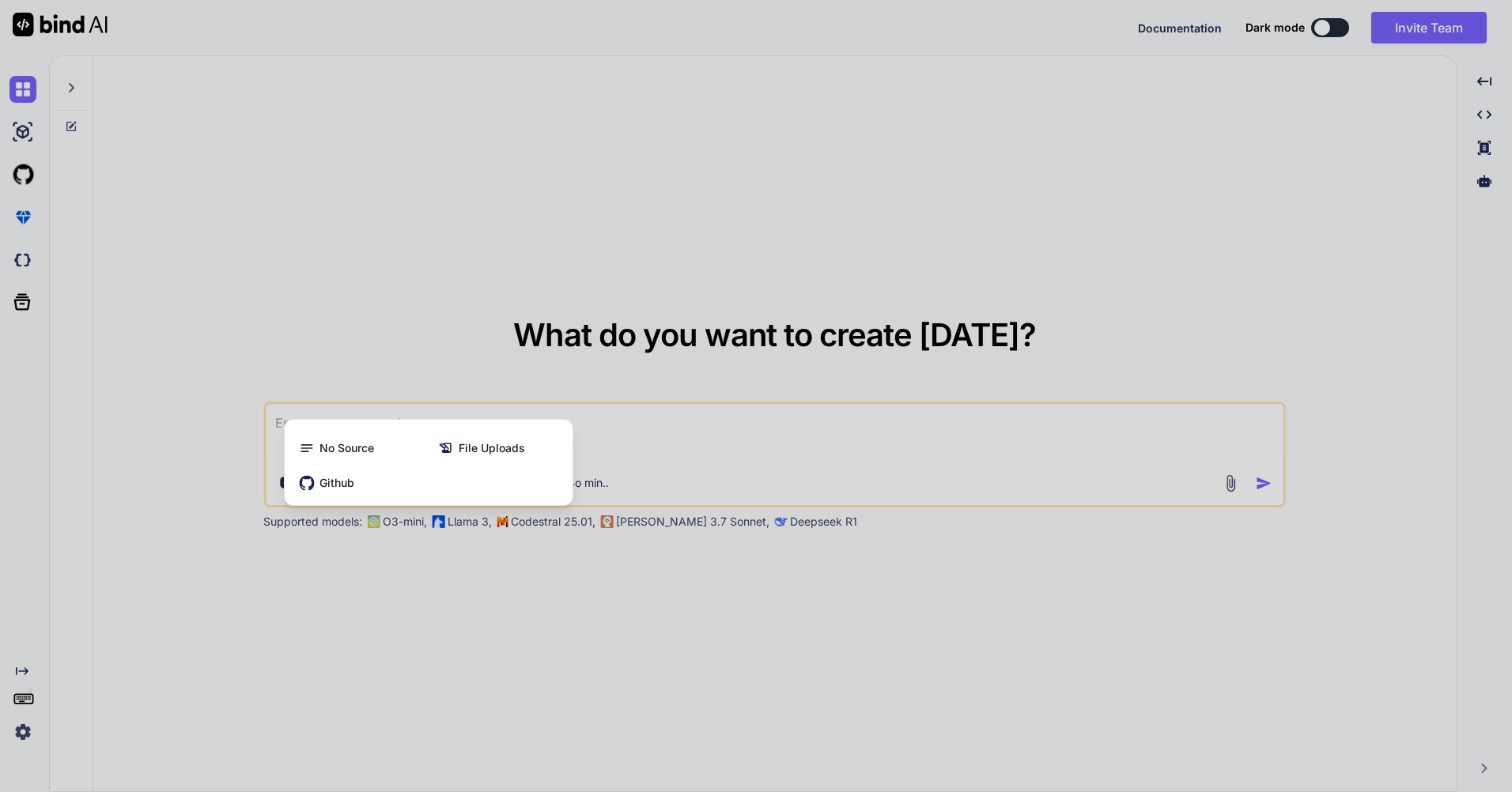
click at [759, 414] on div at bounding box center [756, 396] width 1512 height 792
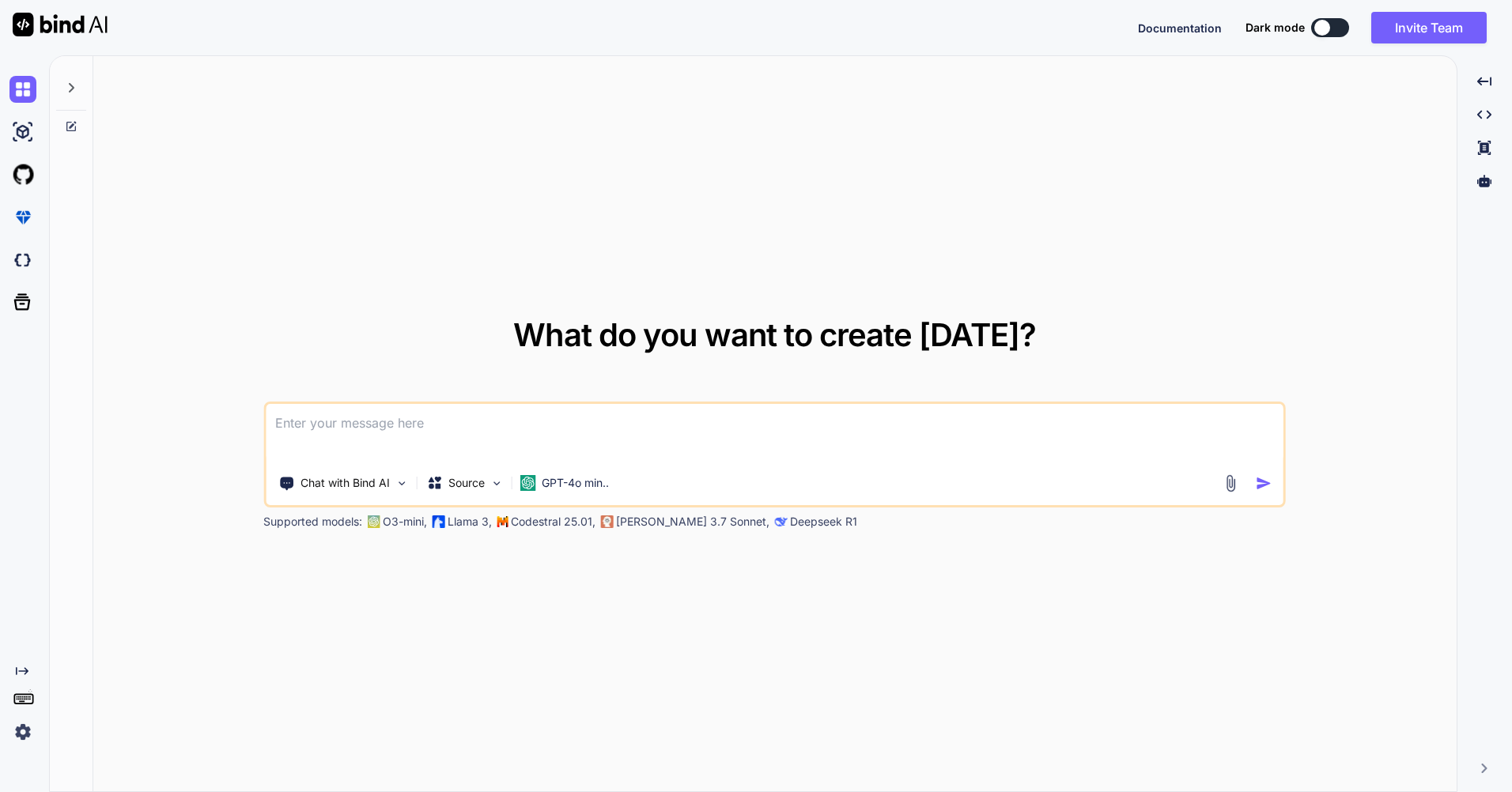
click at [787, 443] on textarea at bounding box center [774, 433] width 1018 height 59
paste textarea "Explain how a hash table works internally and describe a scenario where using a…"
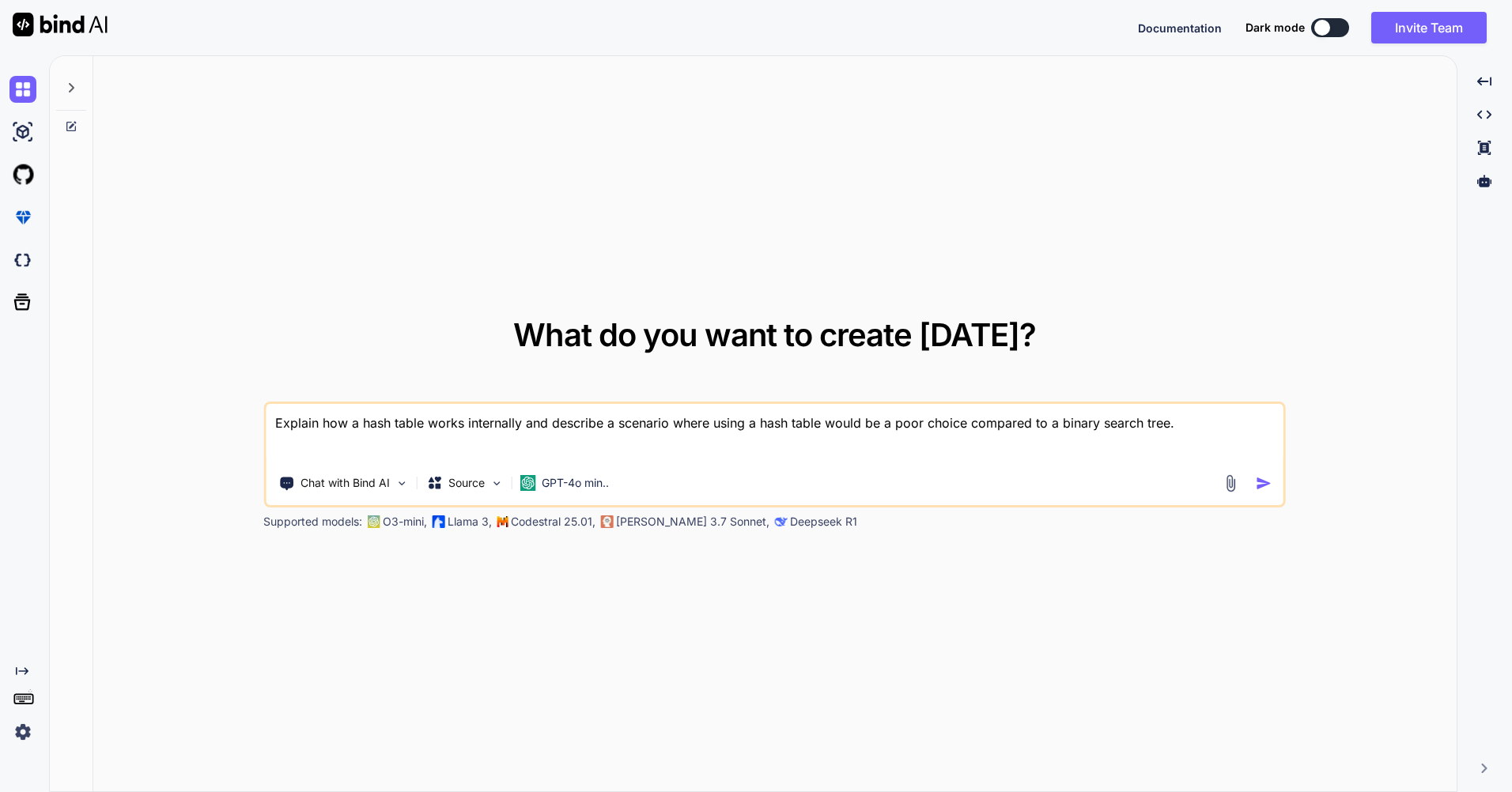
type textarea "Explain how a hash table works internally and describe a scenario where using a…"
click at [1269, 478] on img "button" at bounding box center [1264, 484] width 17 height 17
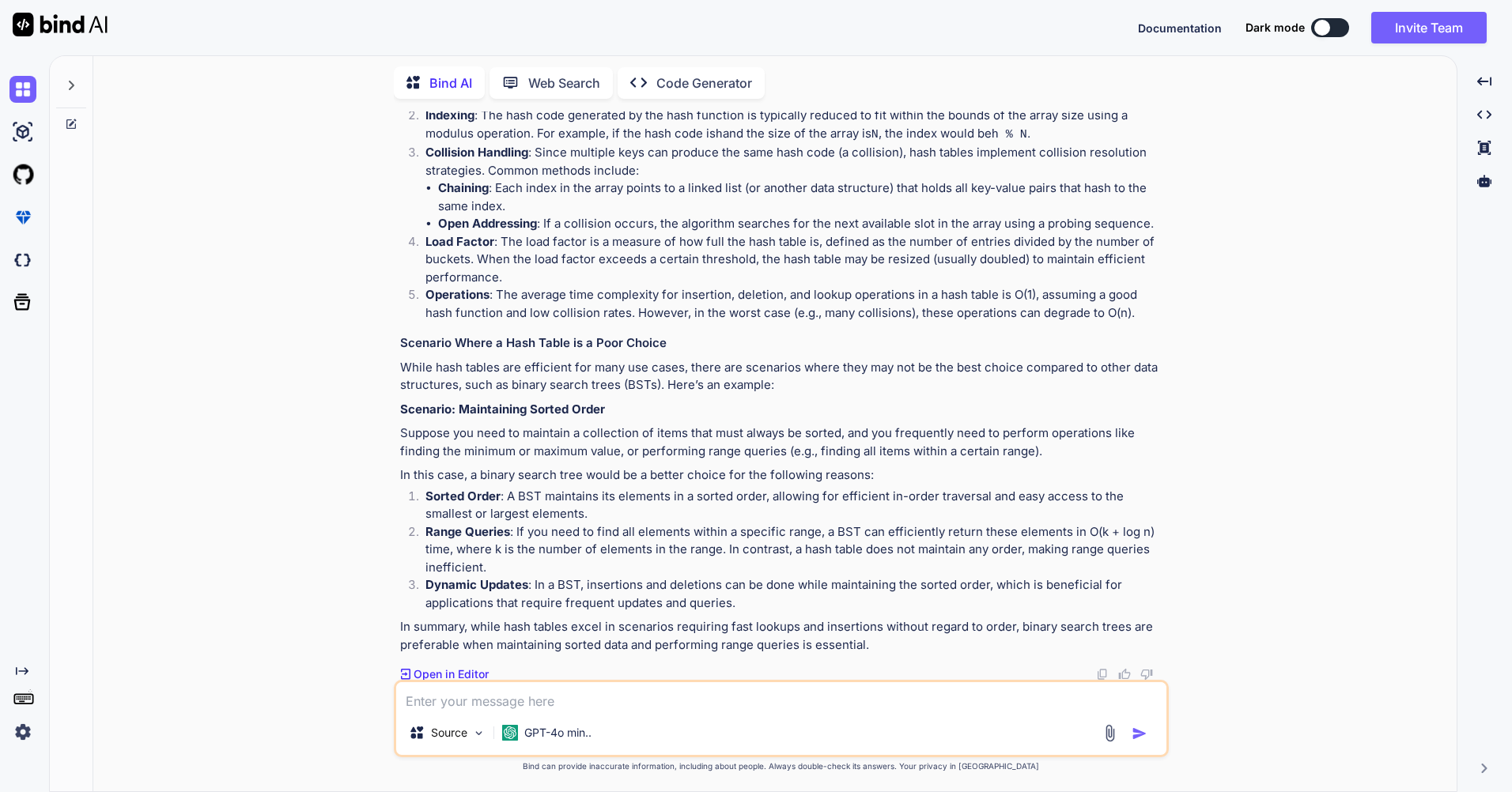
scroll to position [243, 0]
click at [1430, 510] on div "You Explain how a hash table works internally and describe a scenario where usi…" at bounding box center [781, 451] width 1351 height 679
click at [25, 670] on icon "Created with Pixso." at bounding box center [22, 670] width 12 height 12
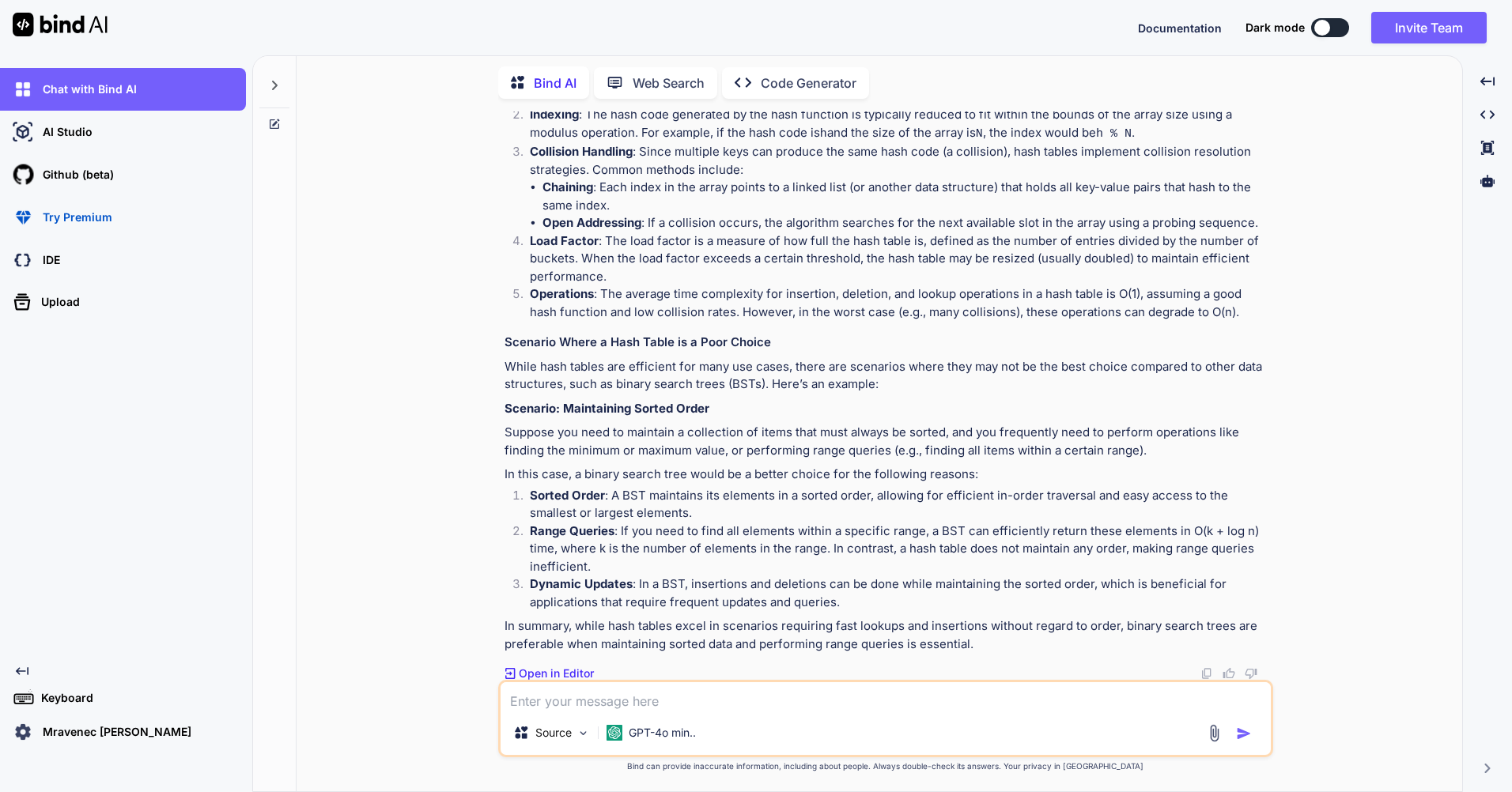
click at [25, 670] on icon "Created with Pixso." at bounding box center [22, 670] width 12 height 12
